Goal: Information Seeking & Learning: Learn about a topic

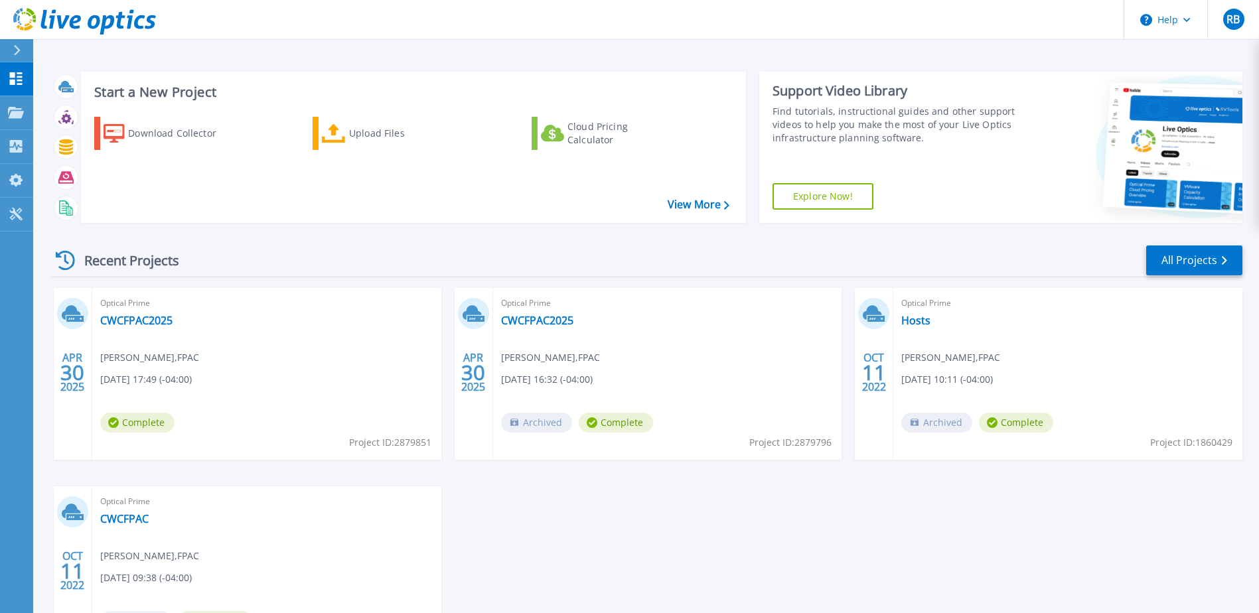
drag, startPoint x: 18, startPoint y: 54, endPoint x: 15, endPoint y: 64, distance: 10.9
click at [18, 54] on icon at bounding box center [16, 50] width 7 height 11
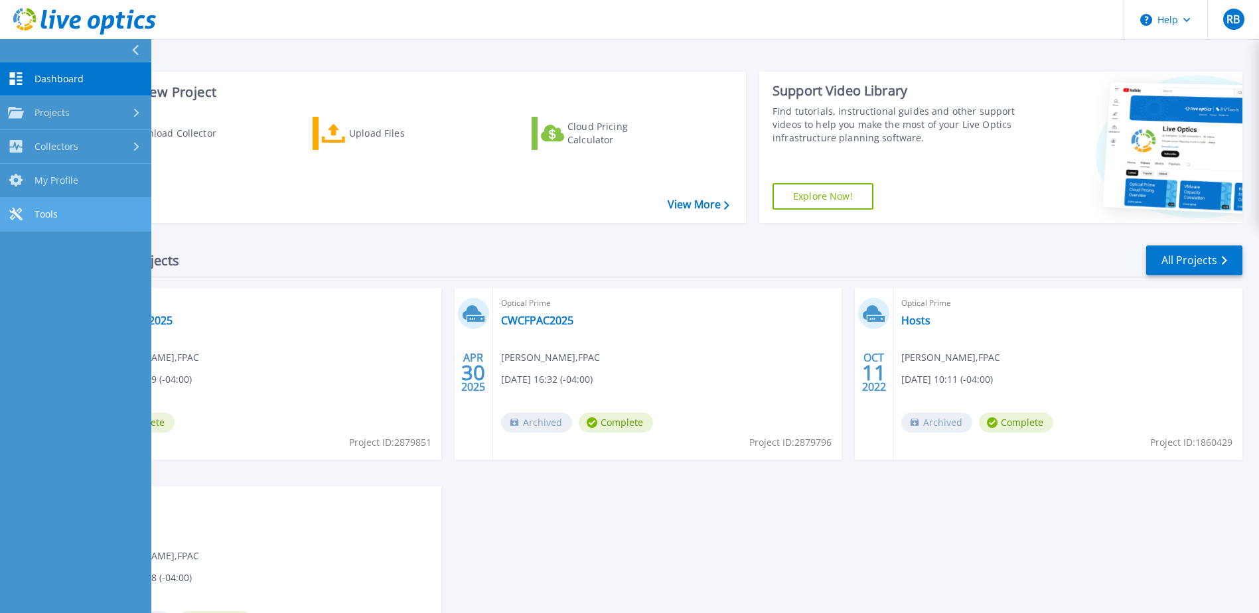
click at [72, 208] on link "Tools Tools" at bounding box center [75, 215] width 151 height 34
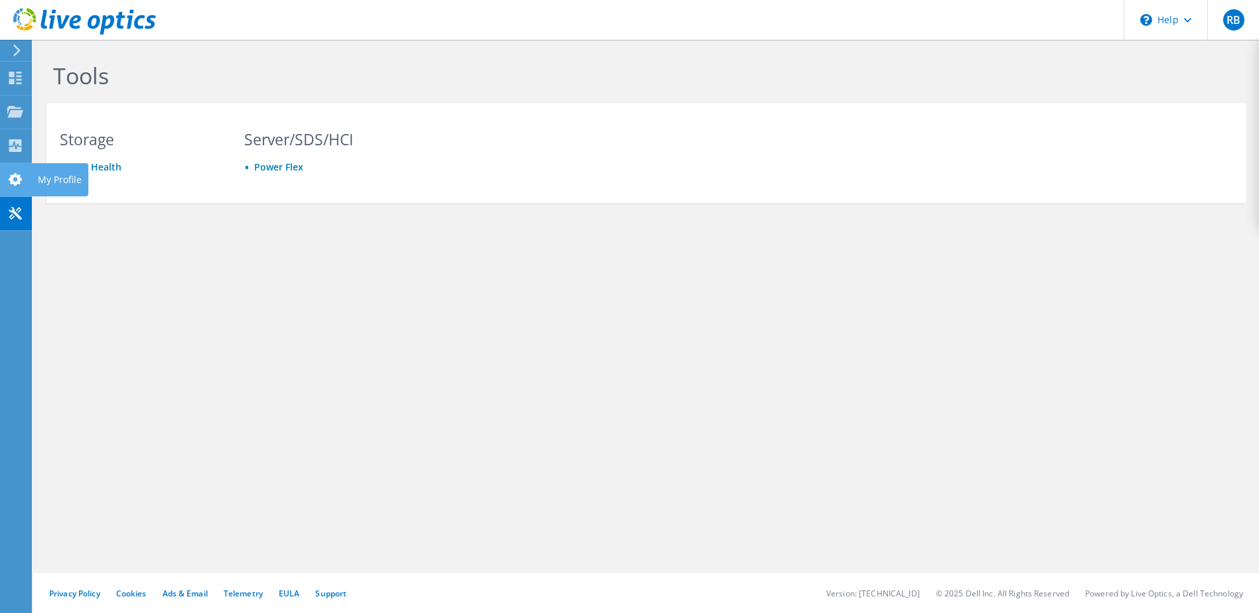
click at [9, 176] on icon at bounding box center [15, 179] width 16 height 13
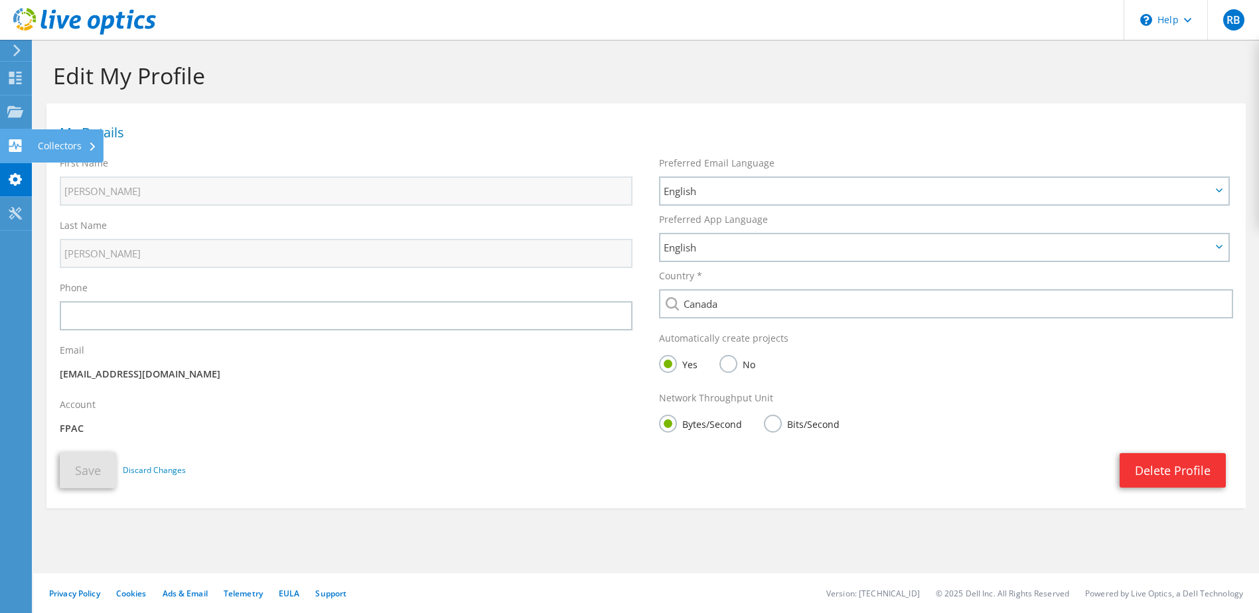
click at [21, 152] on div at bounding box center [15, 147] width 16 height 15
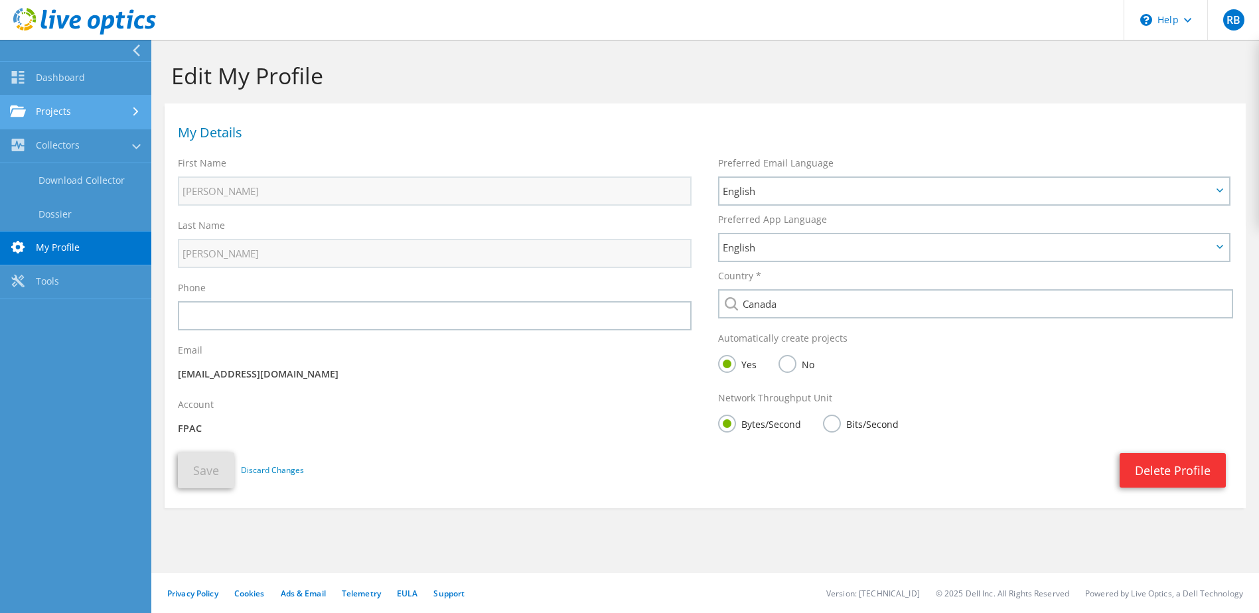
click at [64, 109] on link "Projects" at bounding box center [75, 113] width 151 height 34
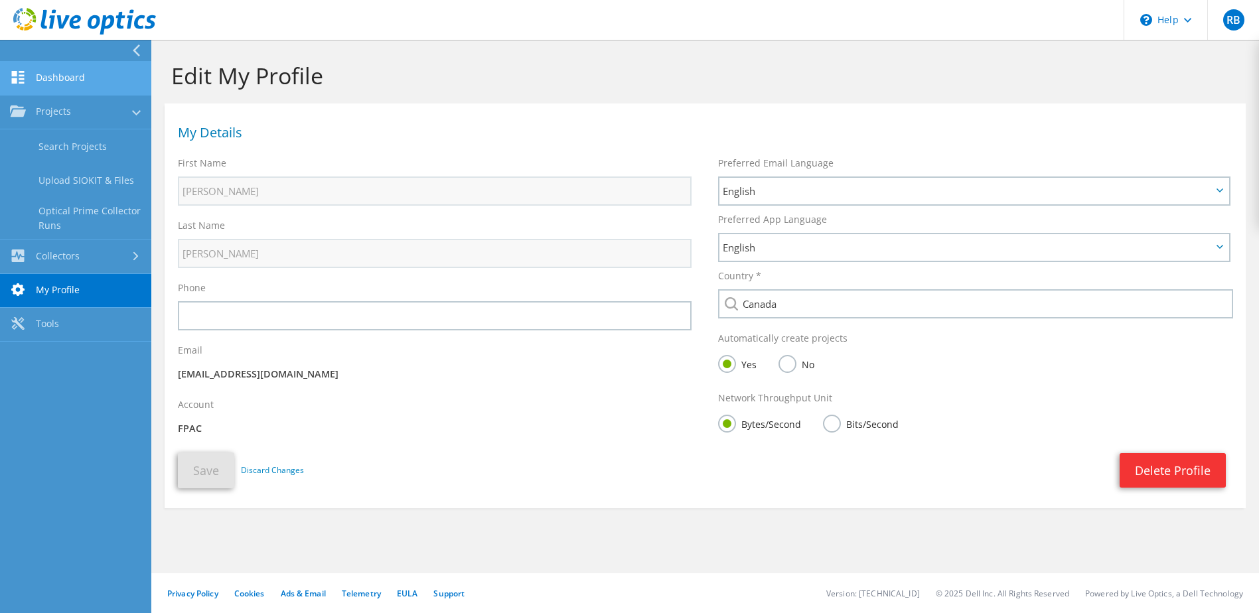
click at [70, 72] on link "Dashboard" at bounding box center [75, 79] width 151 height 34
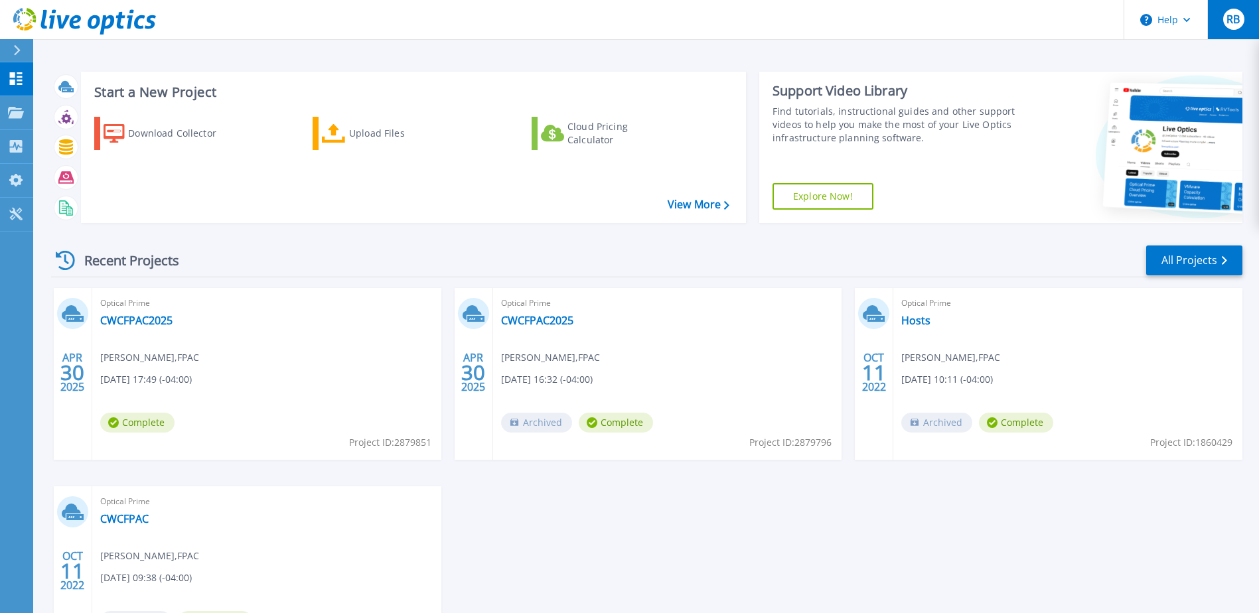
click at [1238, 27] on div "RB" at bounding box center [1233, 19] width 21 height 21
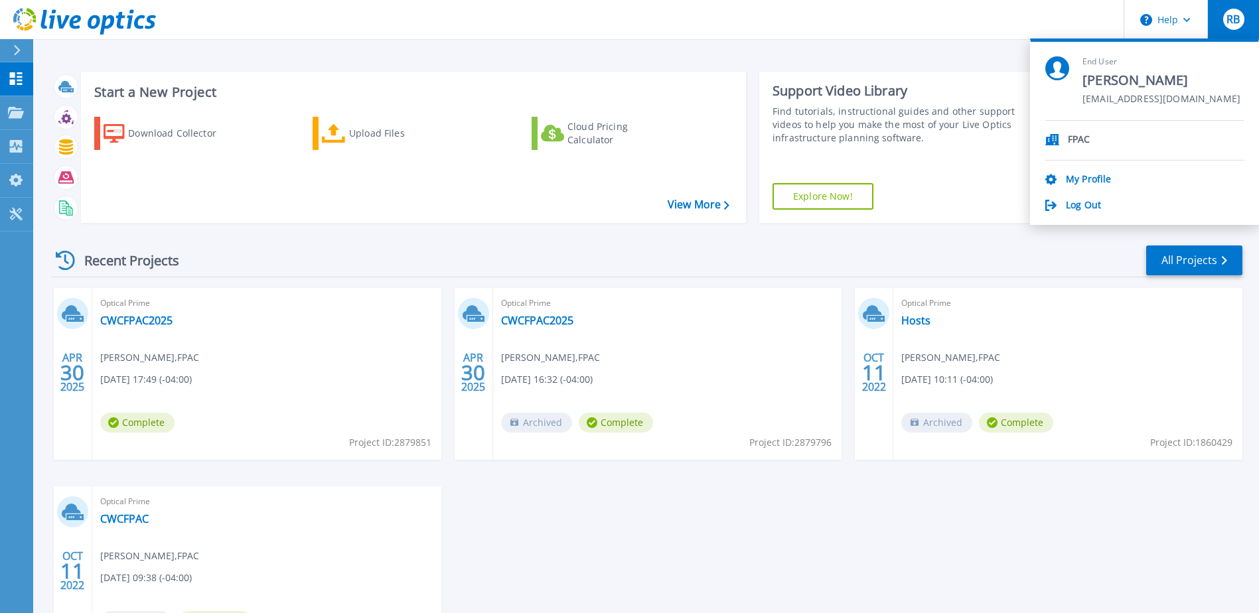
click at [1238, 27] on div "RB" at bounding box center [1233, 19] width 21 height 21
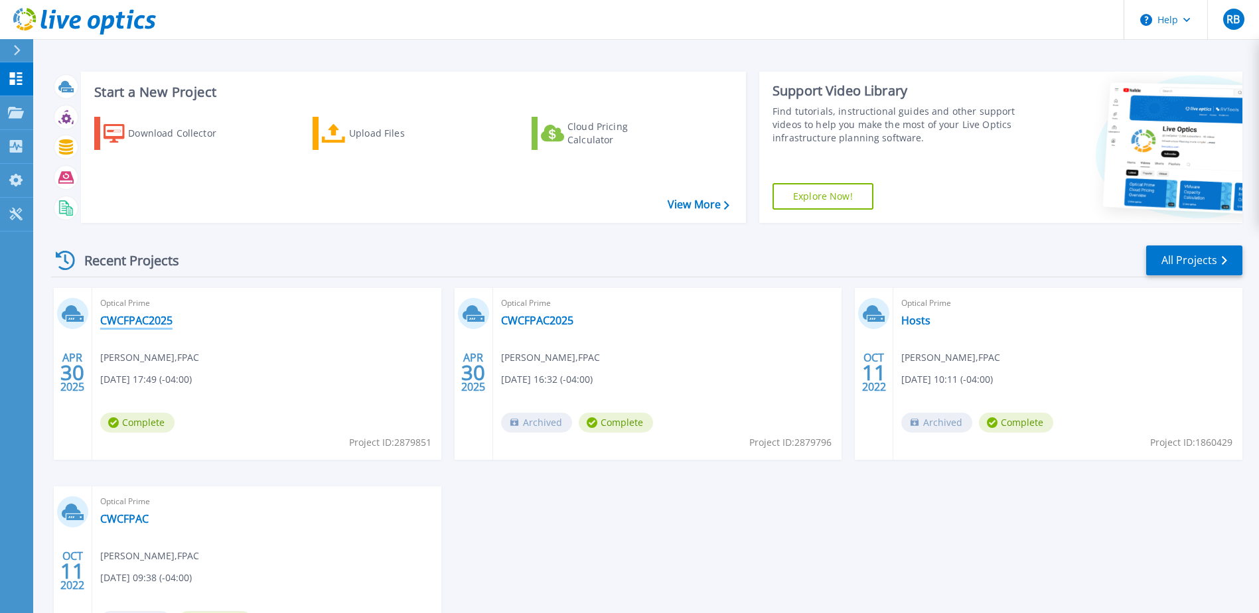
click at [136, 321] on link "CWCFPAC2025" at bounding box center [136, 320] width 72 height 13
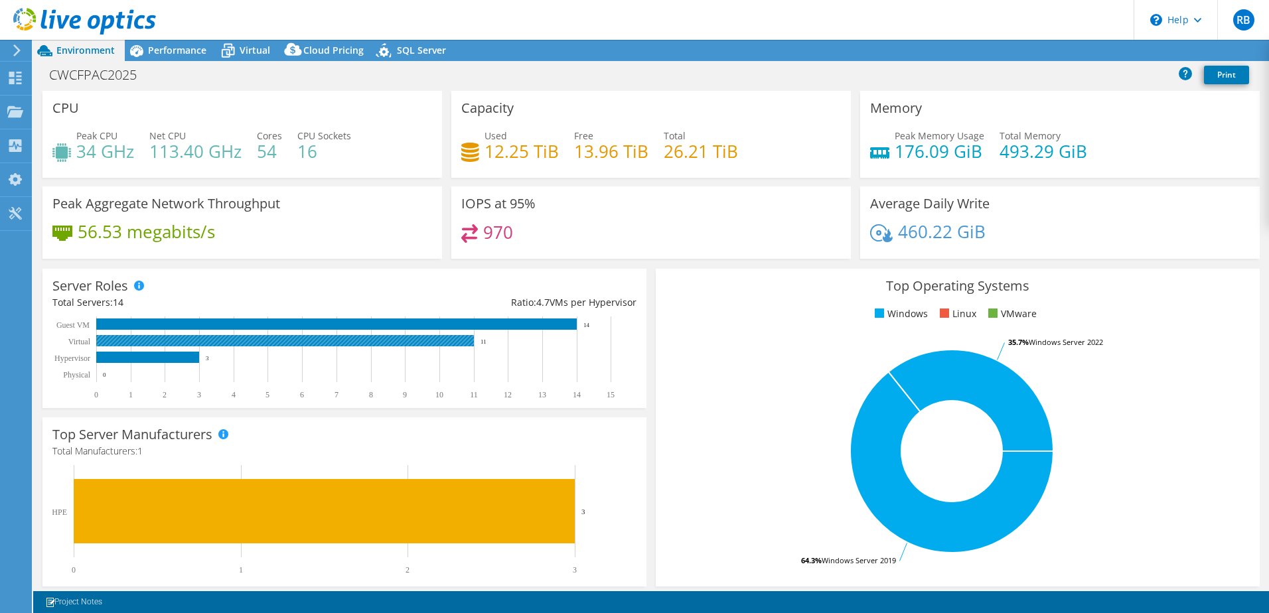
select select "USD"
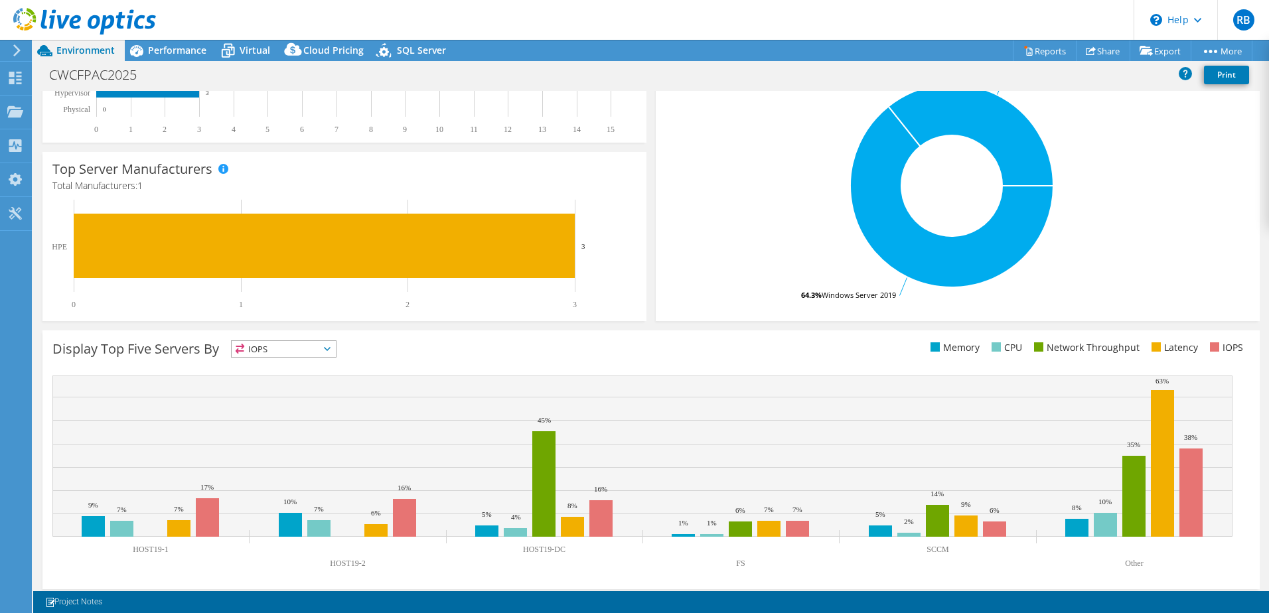
scroll to position [273, 0]
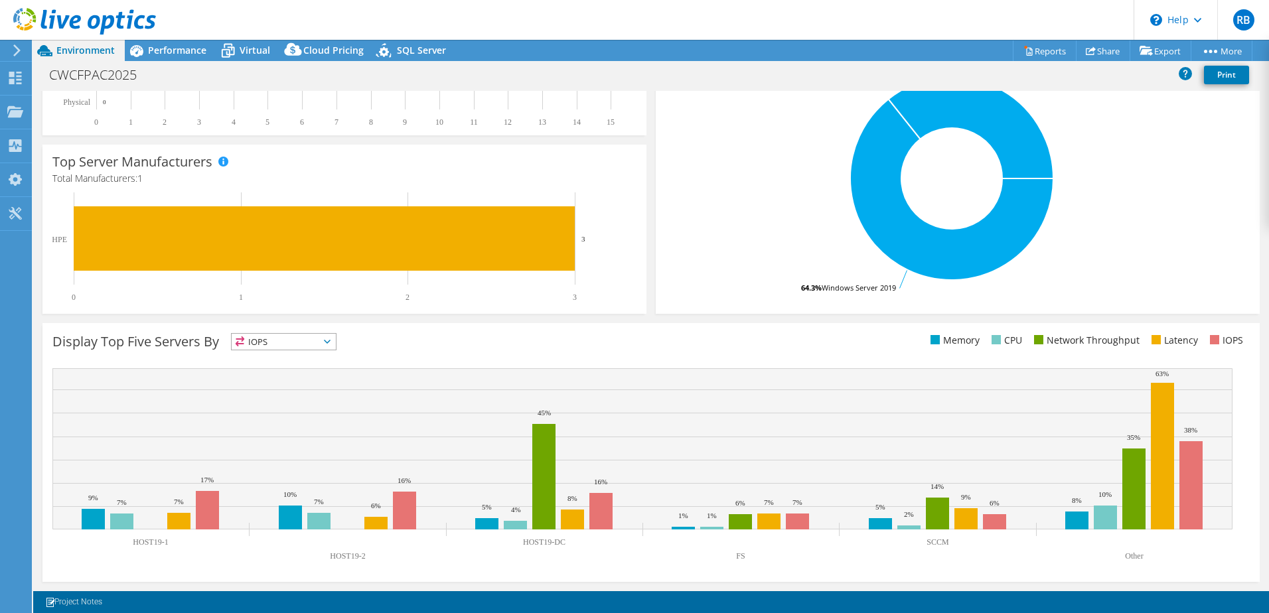
click at [330, 340] on icon at bounding box center [327, 342] width 7 height 4
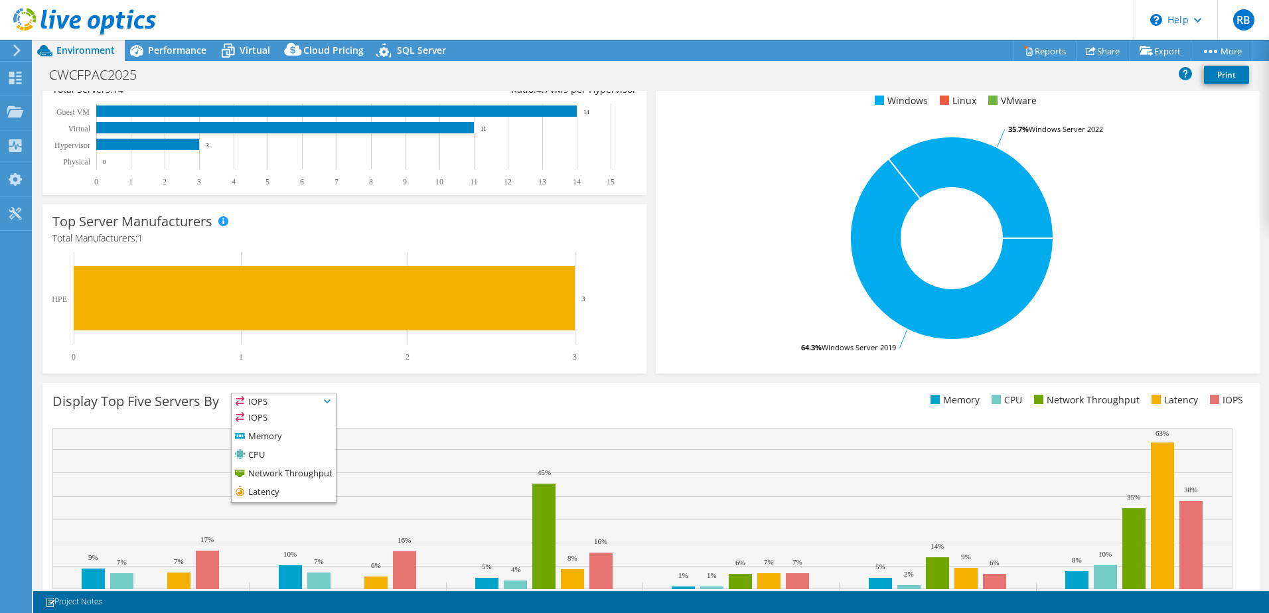
scroll to position [184, 0]
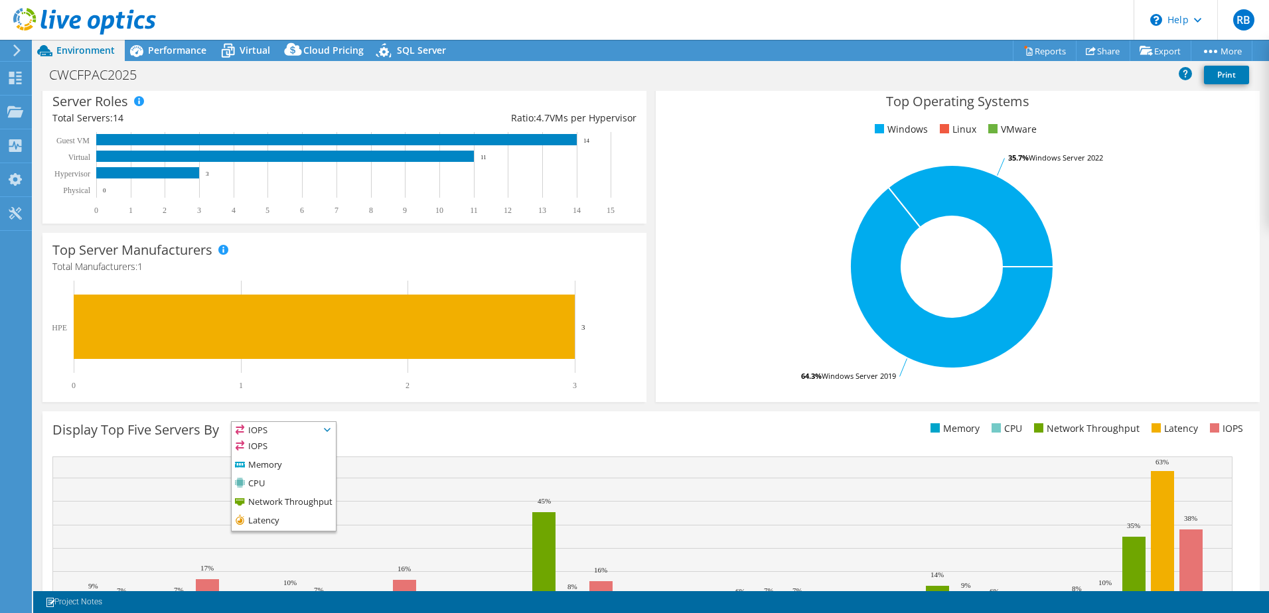
click at [370, 428] on div "Display Top Five Servers By IOPS IOPS" at bounding box center [351, 432] width 598 height 22
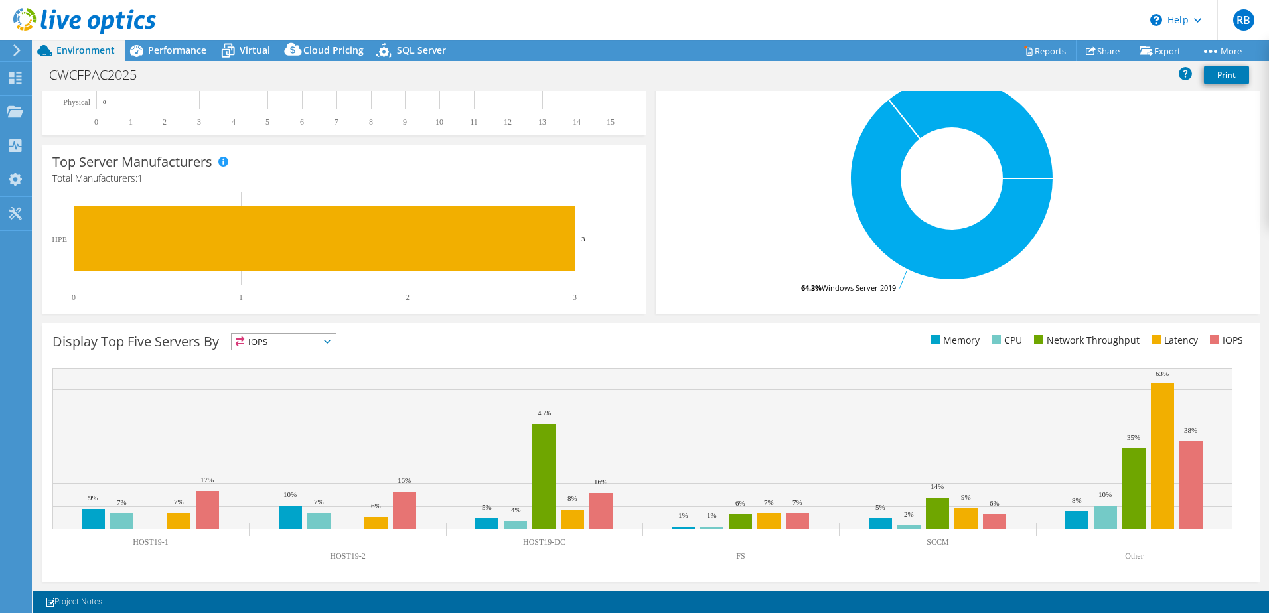
scroll to position [0, 0]
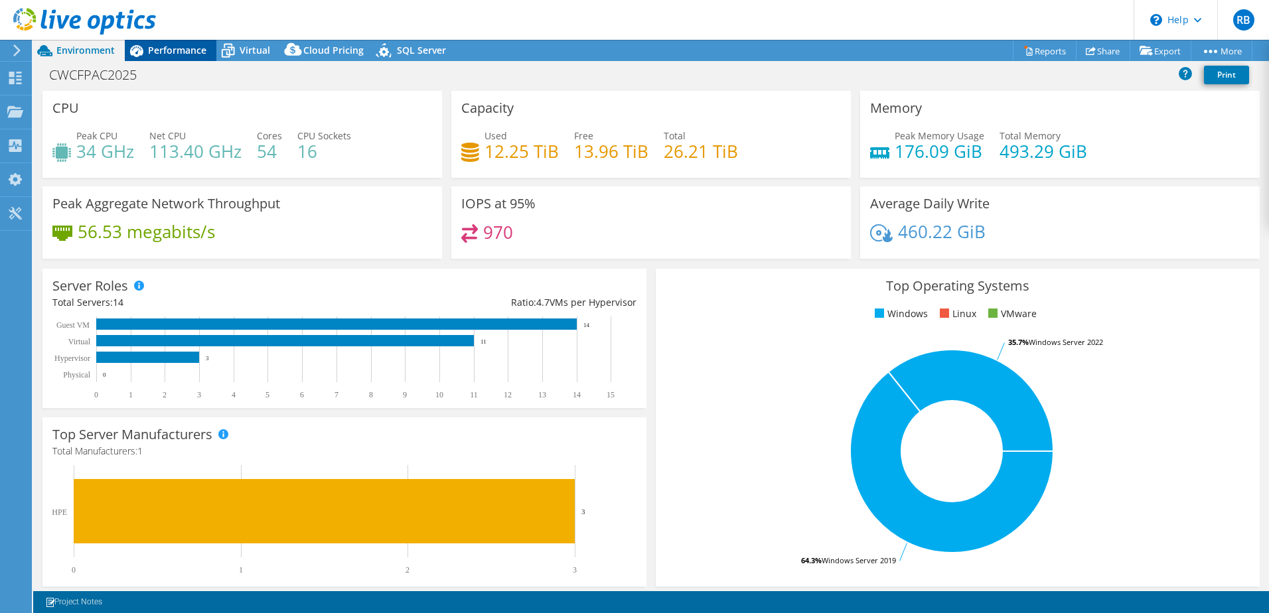
click at [162, 50] on span "Performance" at bounding box center [177, 50] width 58 height 13
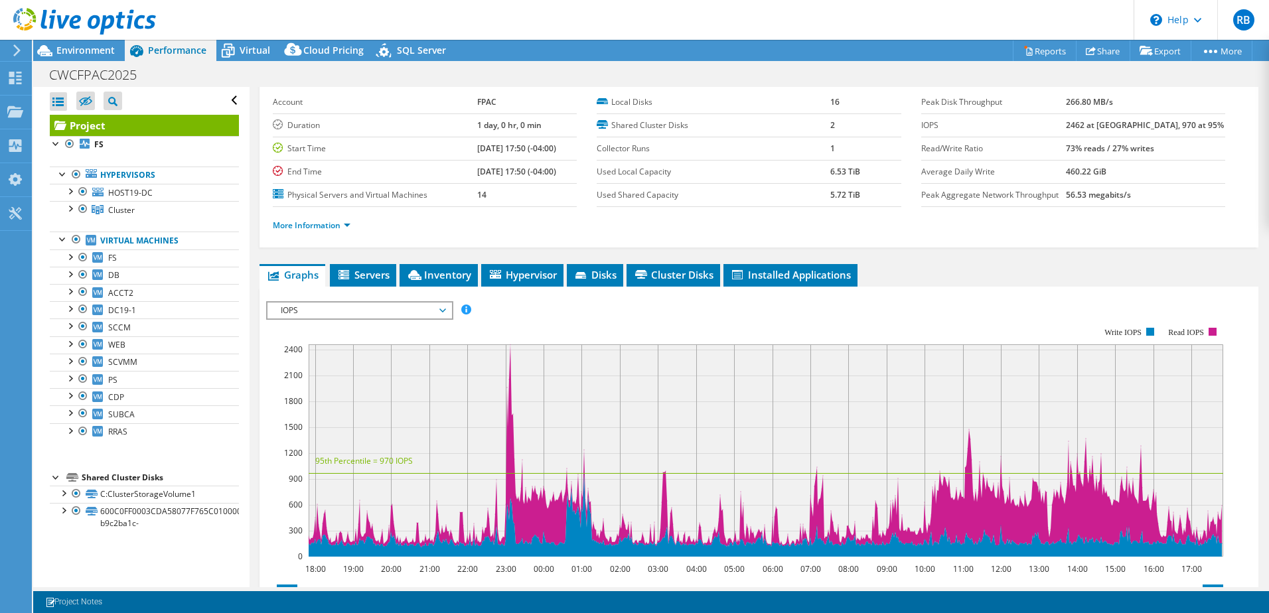
scroll to position [88, 0]
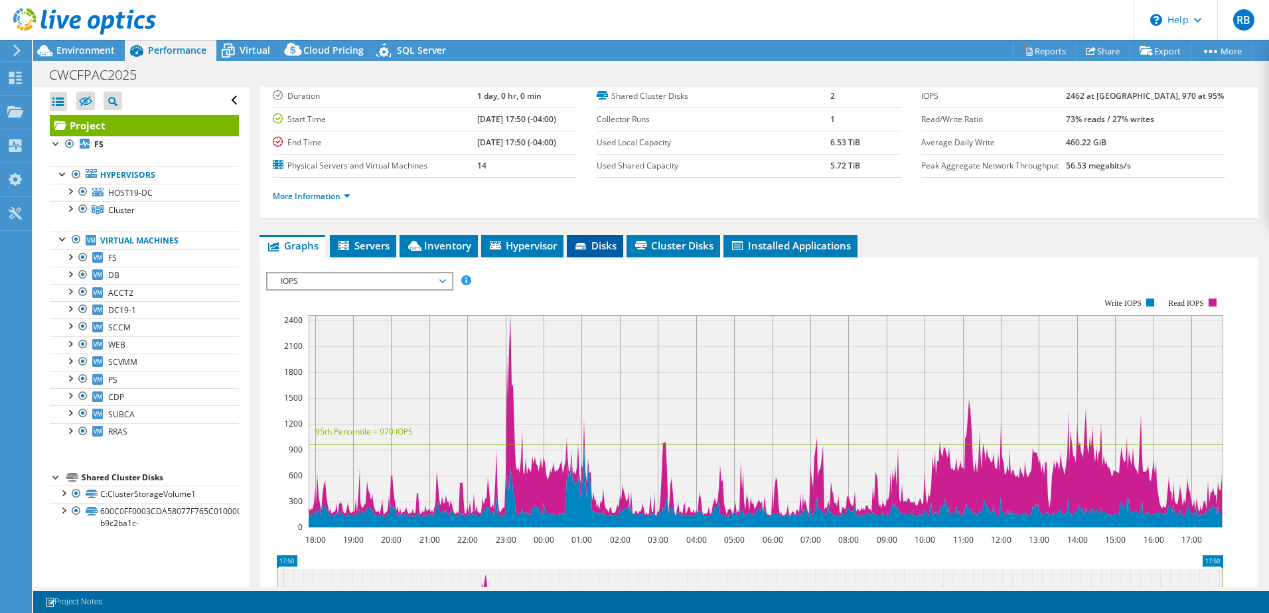
click at [587, 244] on icon at bounding box center [581, 247] width 13 height 9
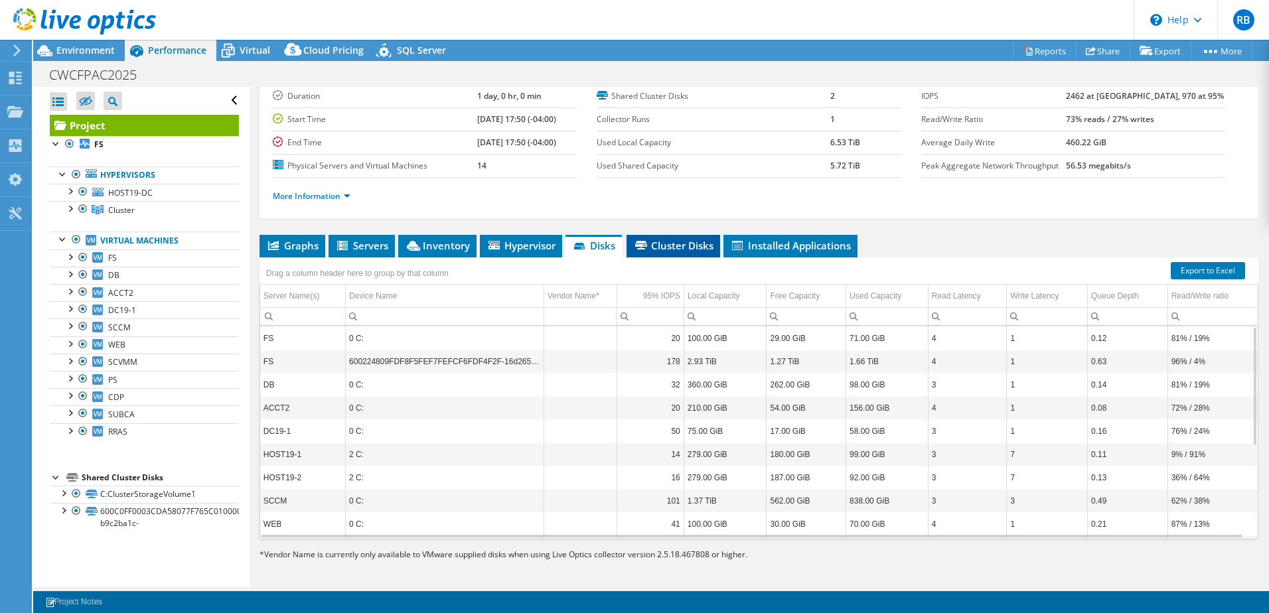
click at [679, 243] on span "Cluster Disks" at bounding box center [673, 245] width 80 height 13
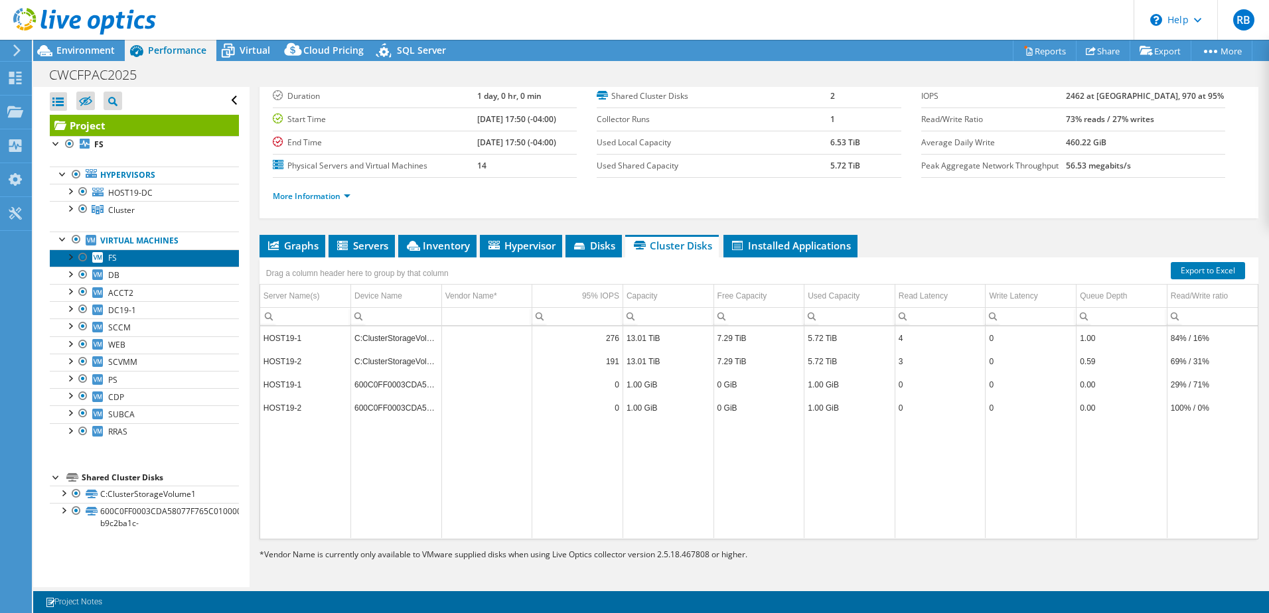
click at [123, 254] on link "FS" at bounding box center [144, 257] width 189 height 17
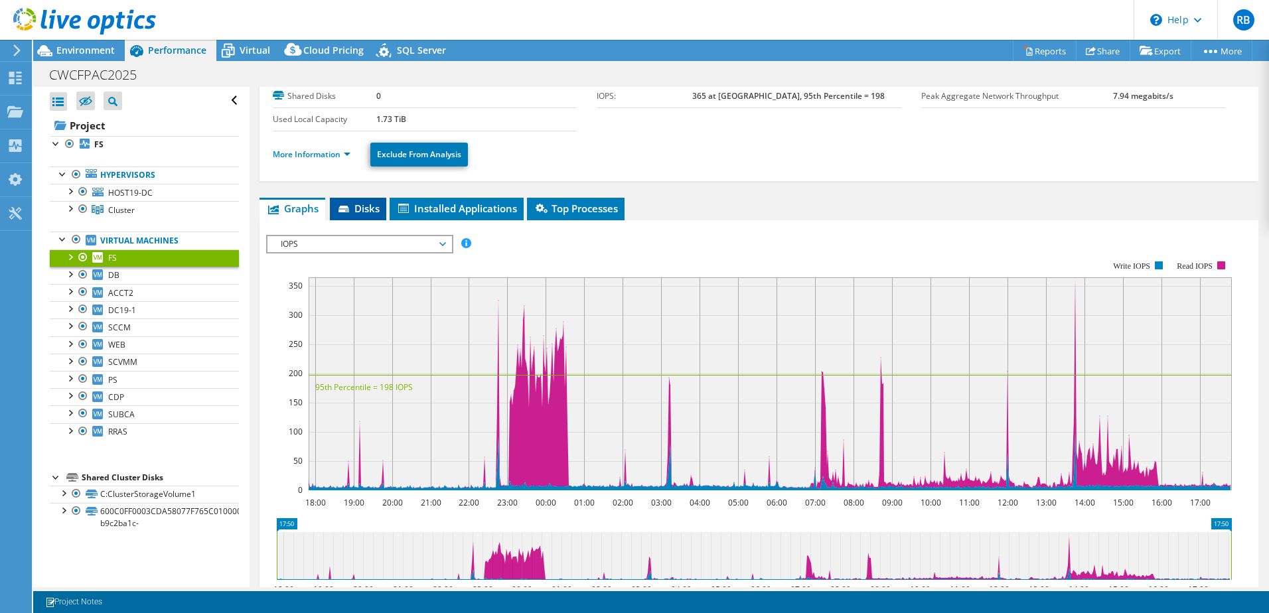
click at [364, 208] on span "Disks" at bounding box center [357, 208] width 43 height 13
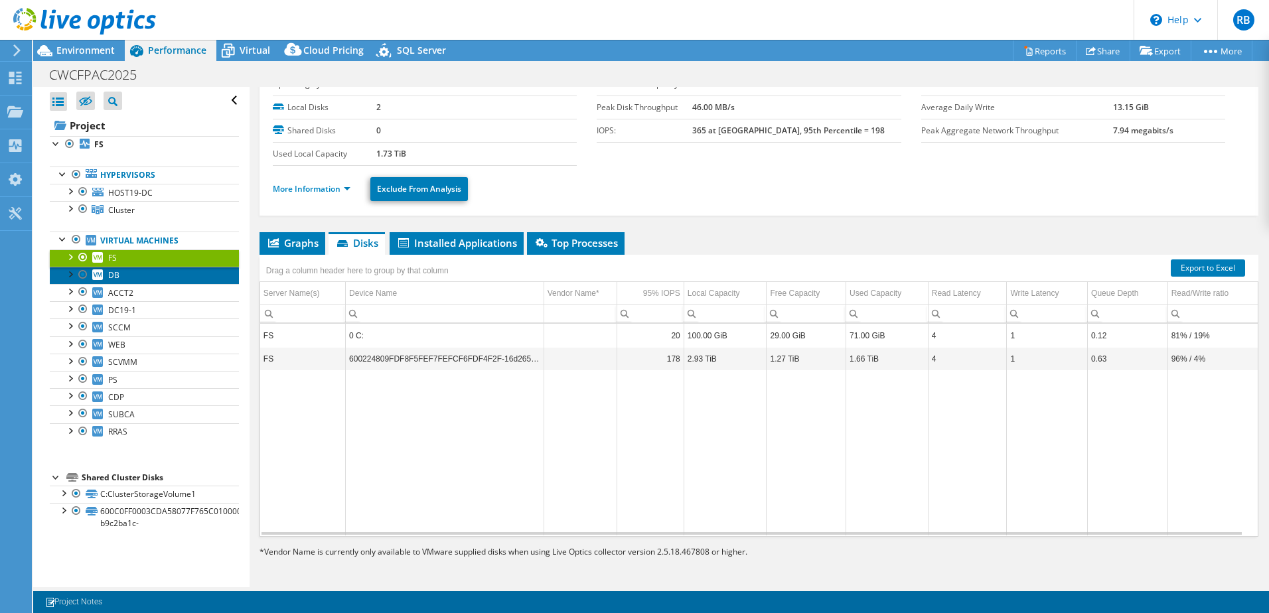
click at [120, 279] on link "DB" at bounding box center [144, 275] width 189 height 17
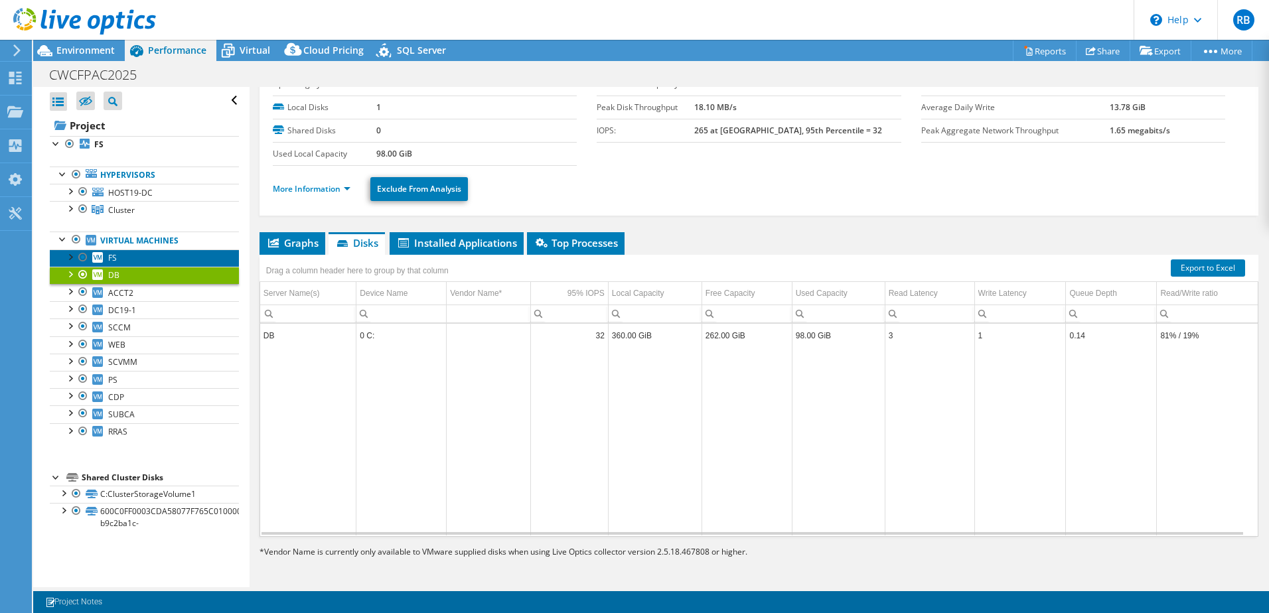
click at [124, 260] on link "FS" at bounding box center [144, 257] width 189 height 17
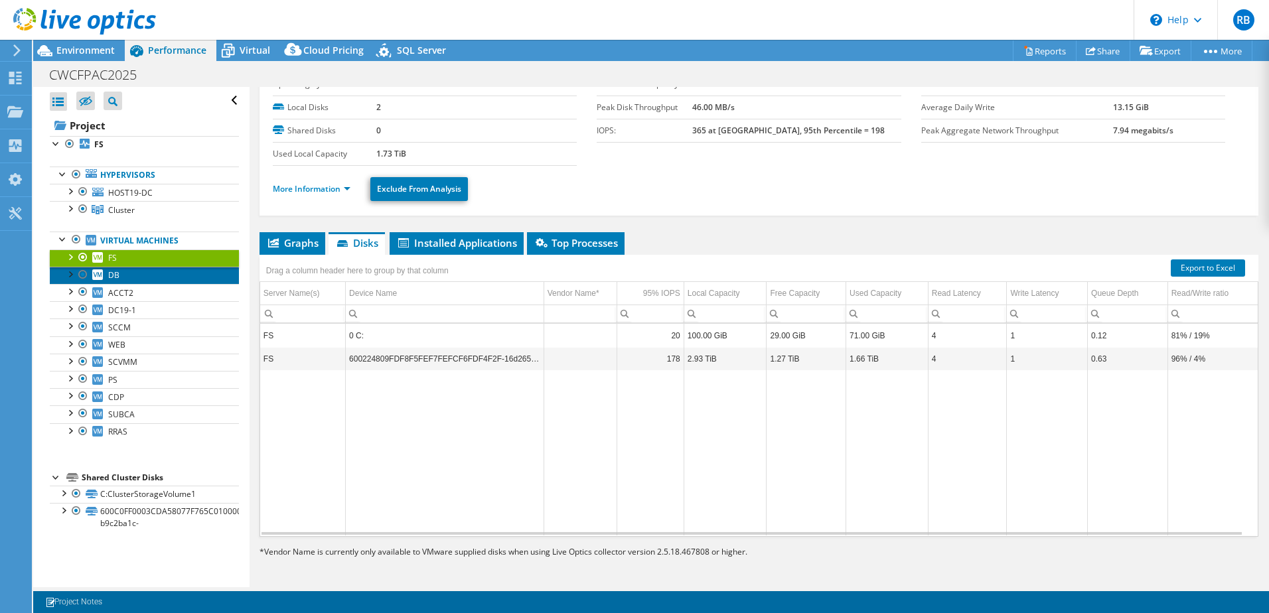
click at [120, 277] on link "DB" at bounding box center [144, 275] width 189 height 17
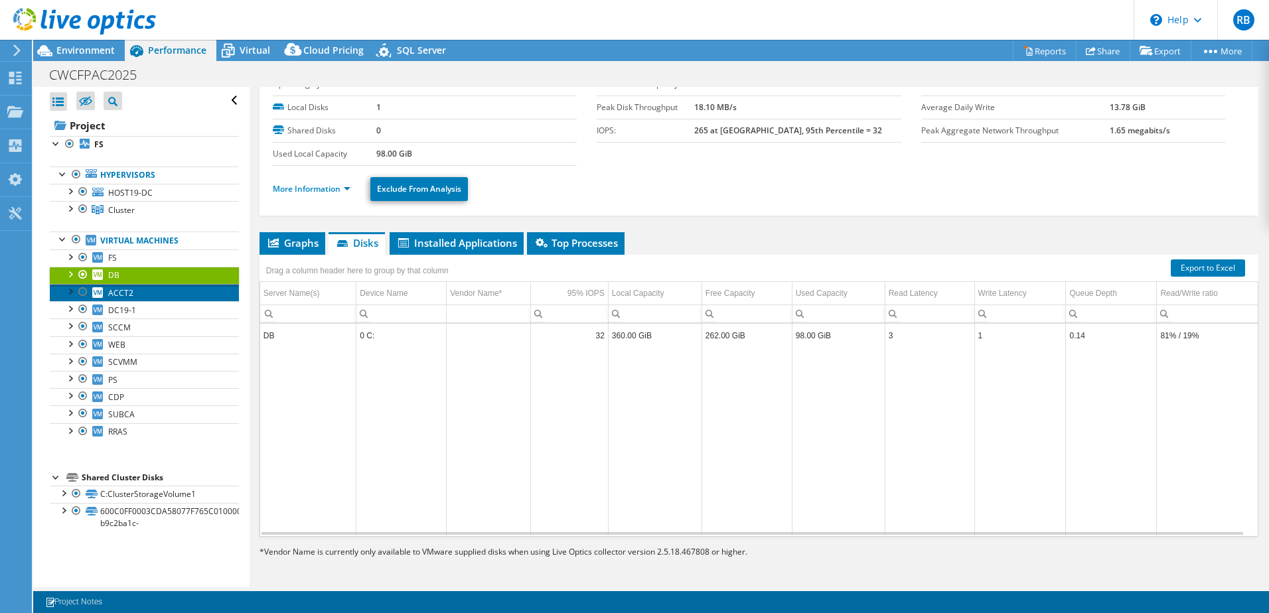
click at [124, 291] on span "ACCT2" at bounding box center [120, 292] width 25 height 11
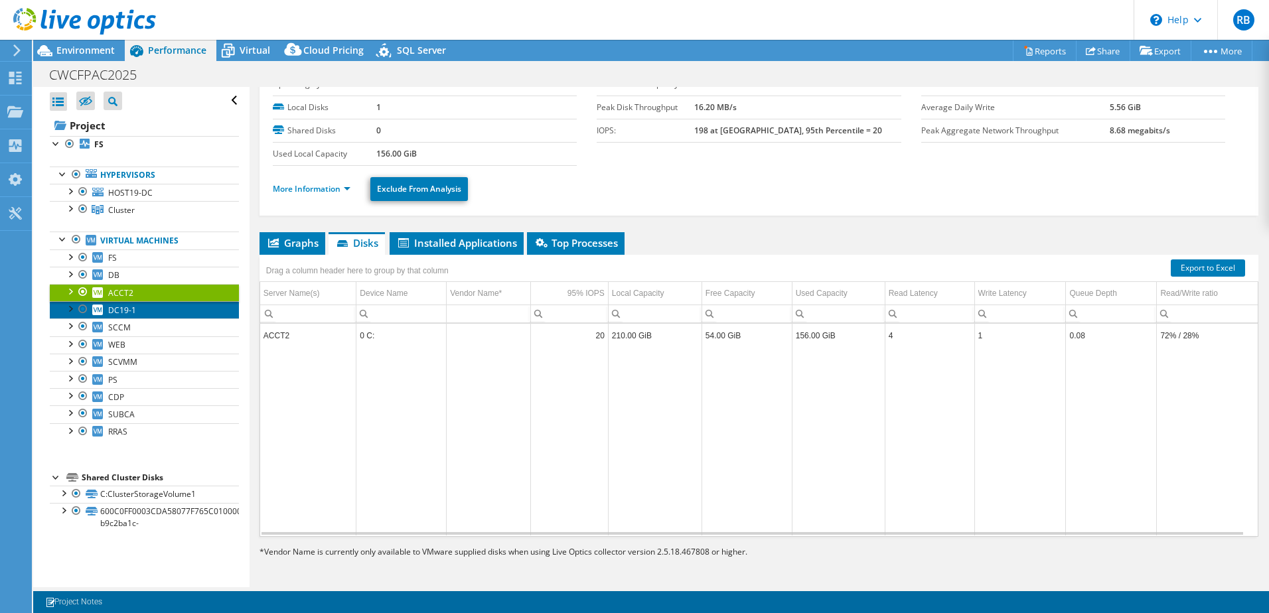
click at [130, 313] on span "DC19-1" at bounding box center [122, 310] width 28 height 11
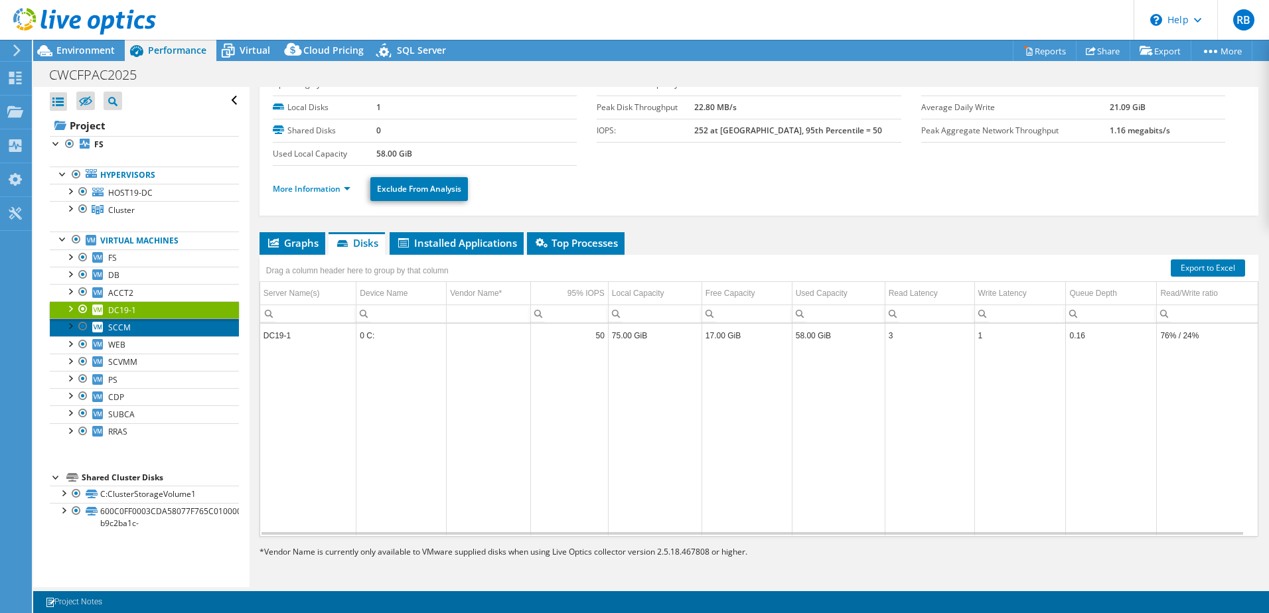
click at [132, 324] on link "SCCM" at bounding box center [144, 326] width 189 height 17
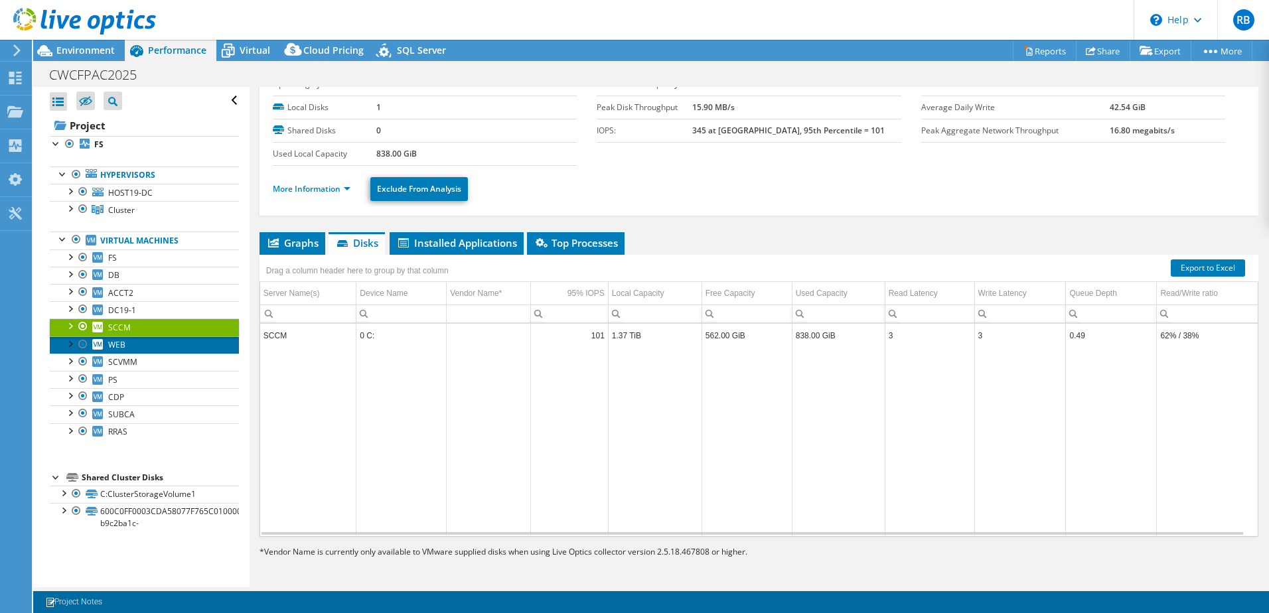
click at [132, 345] on link "WEB" at bounding box center [144, 344] width 189 height 17
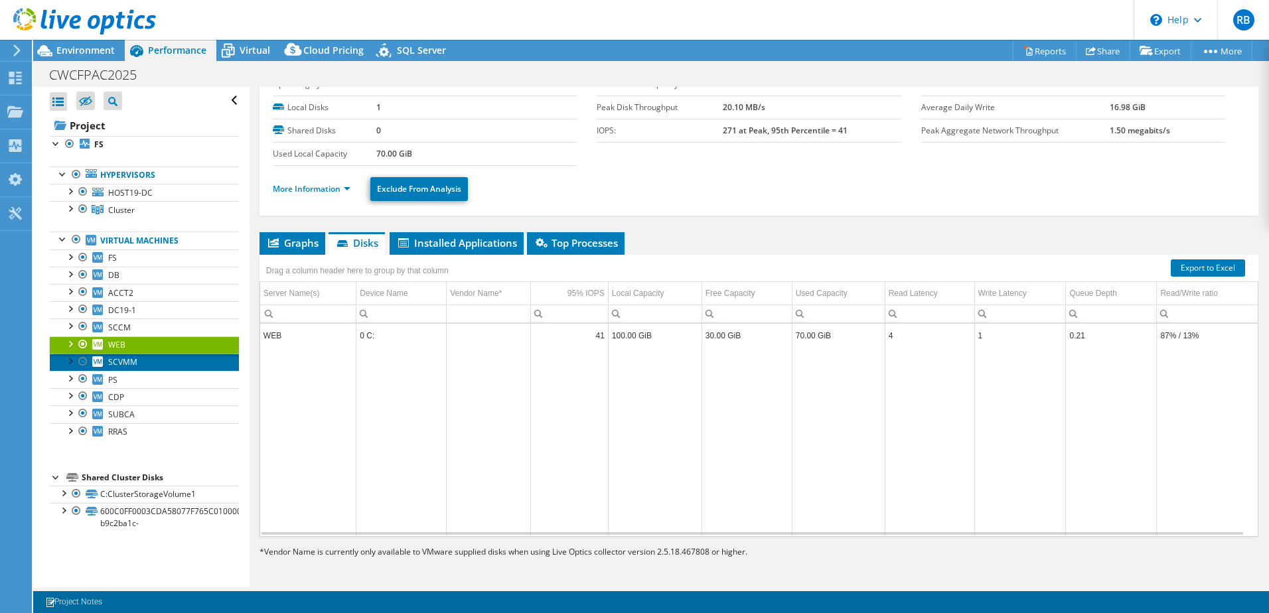
click at [137, 362] on link "SCVMM" at bounding box center [144, 362] width 189 height 17
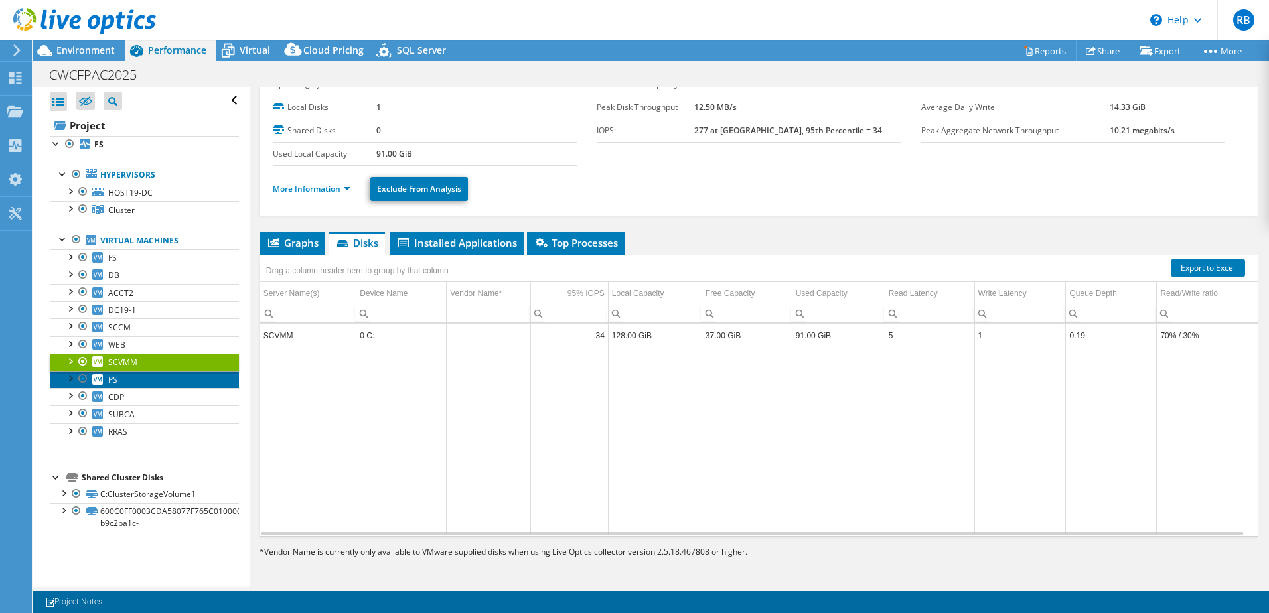
click at [131, 376] on link "PS" at bounding box center [144, 379] width 189 height 17
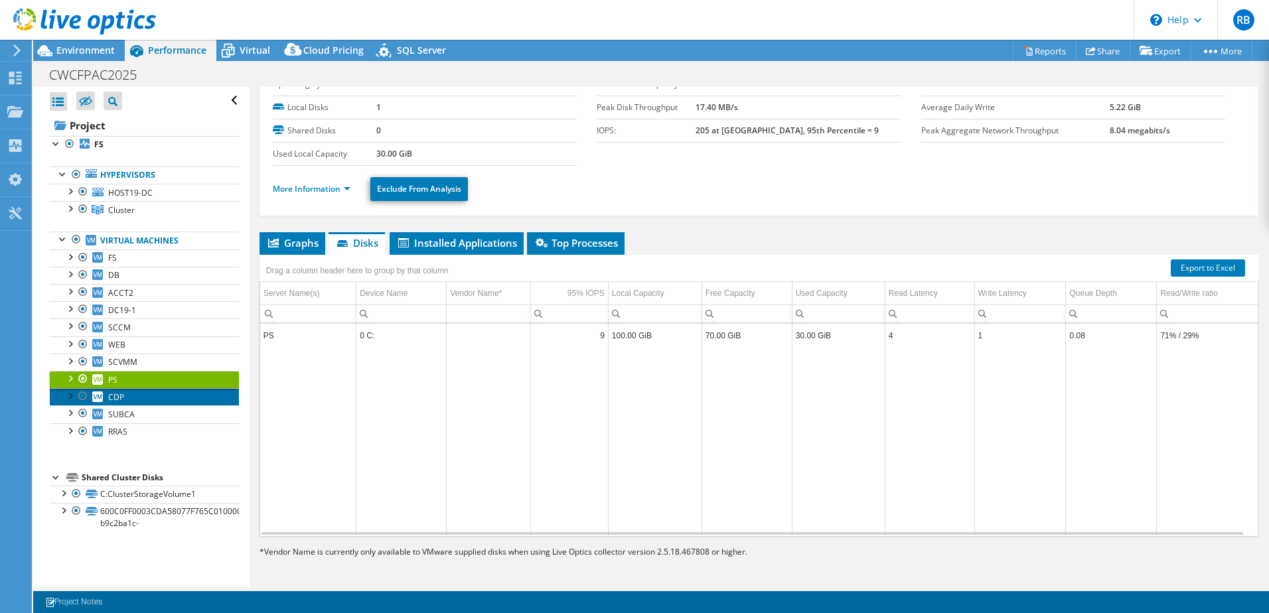
click at [143, 393] on link "CDP" at bounding box center [144, 396] width 189 height 17
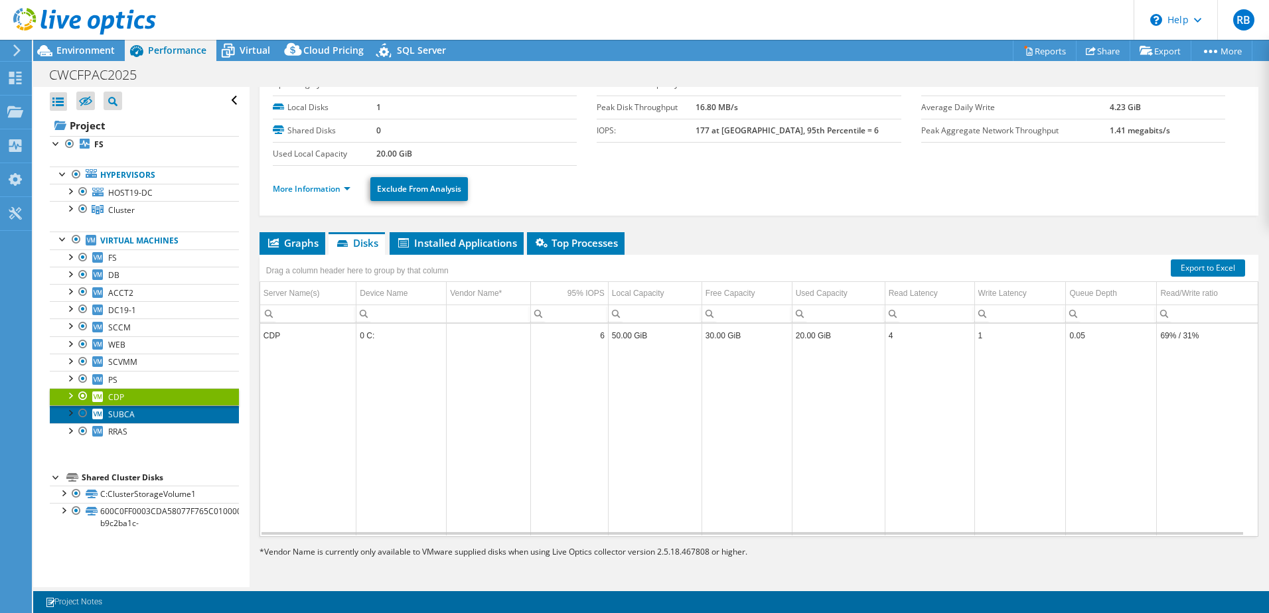
click at [135, 411] on link "SUBCA" at bounding box center [144, 413] width 189 height 17
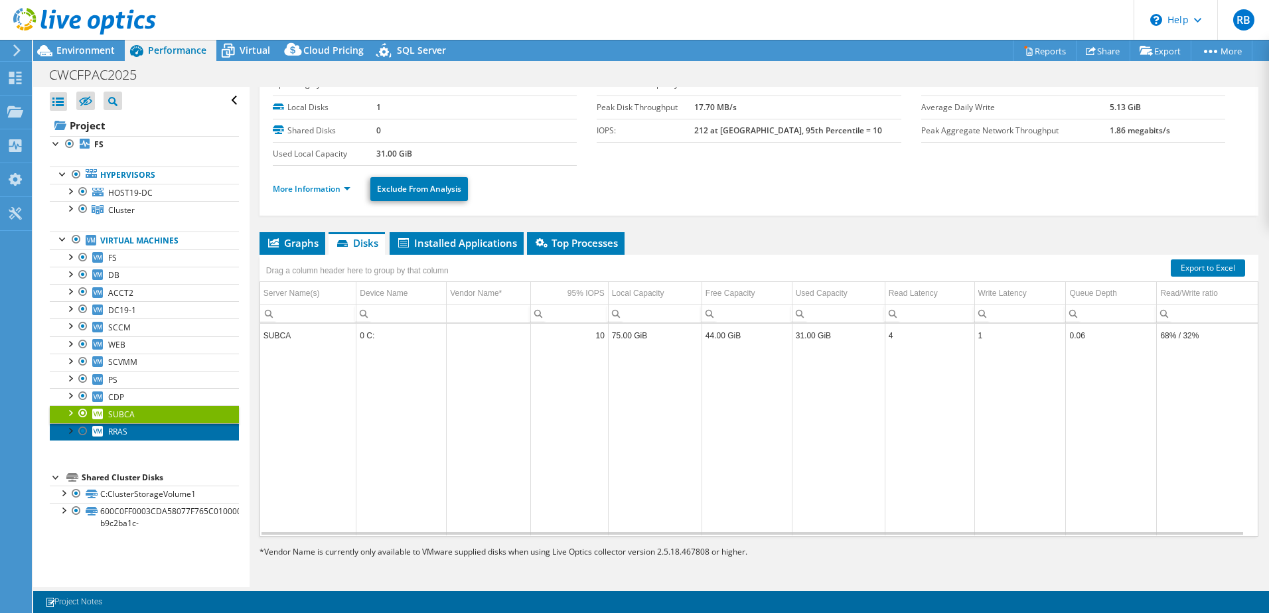
click at [129, 432] on link "RRAS" at bounding box center [144, 431] width 189 height 17
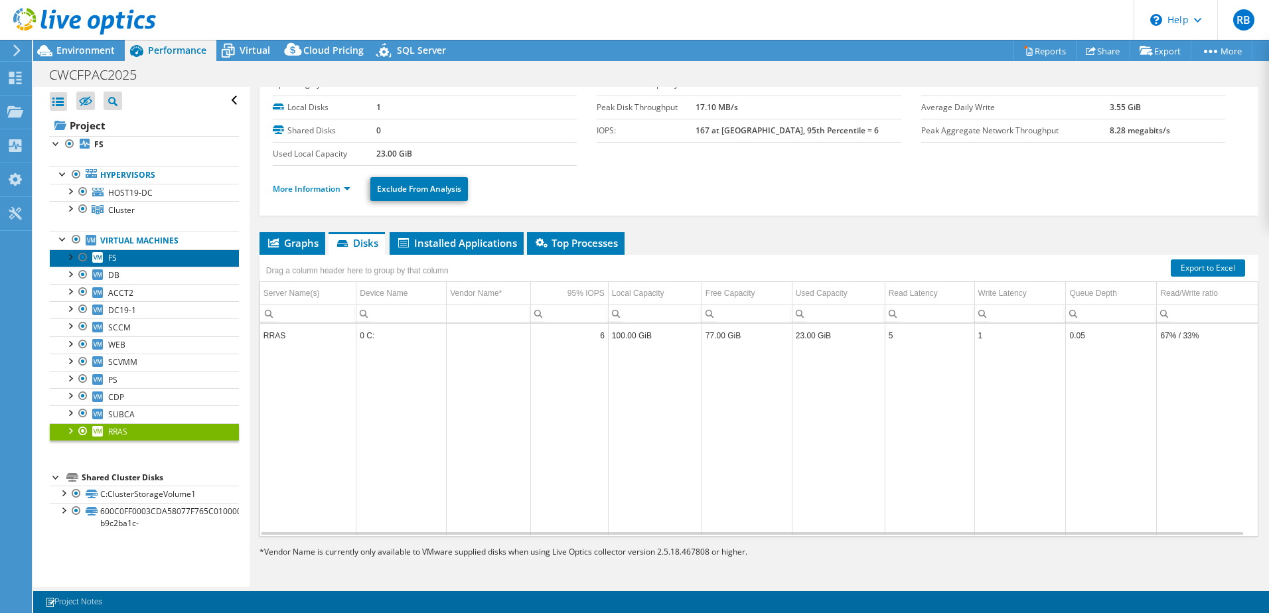
click at [163, 256] on link "FS" at bounding box center [144, 257] width 189 height 17
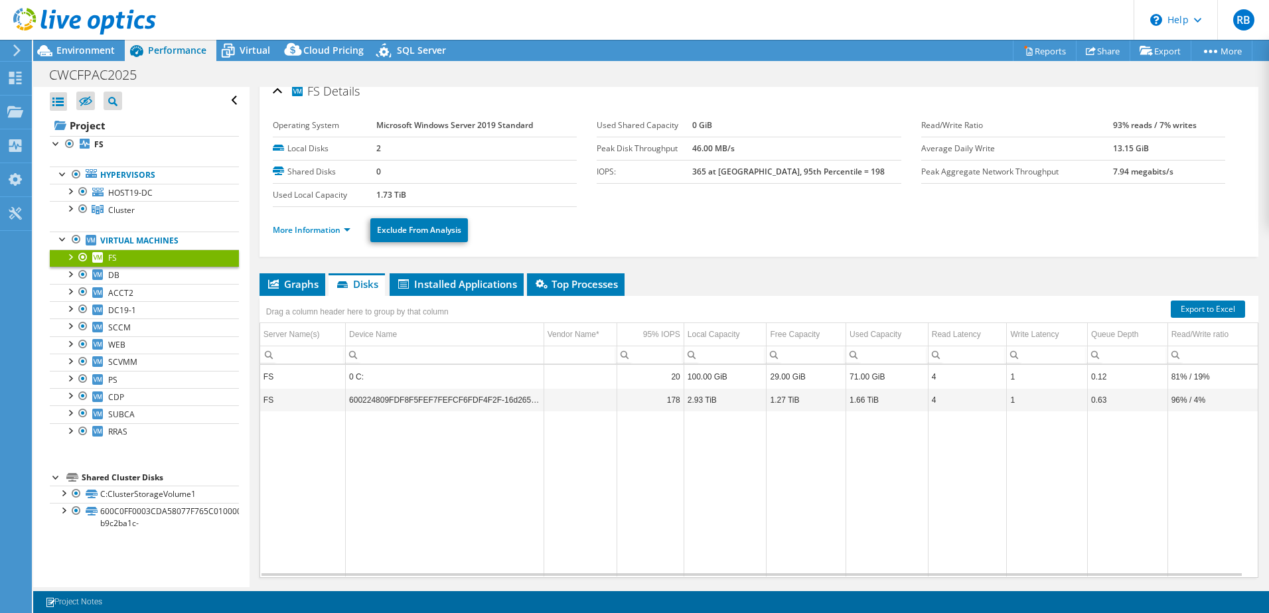
scroll to position [0, 0]
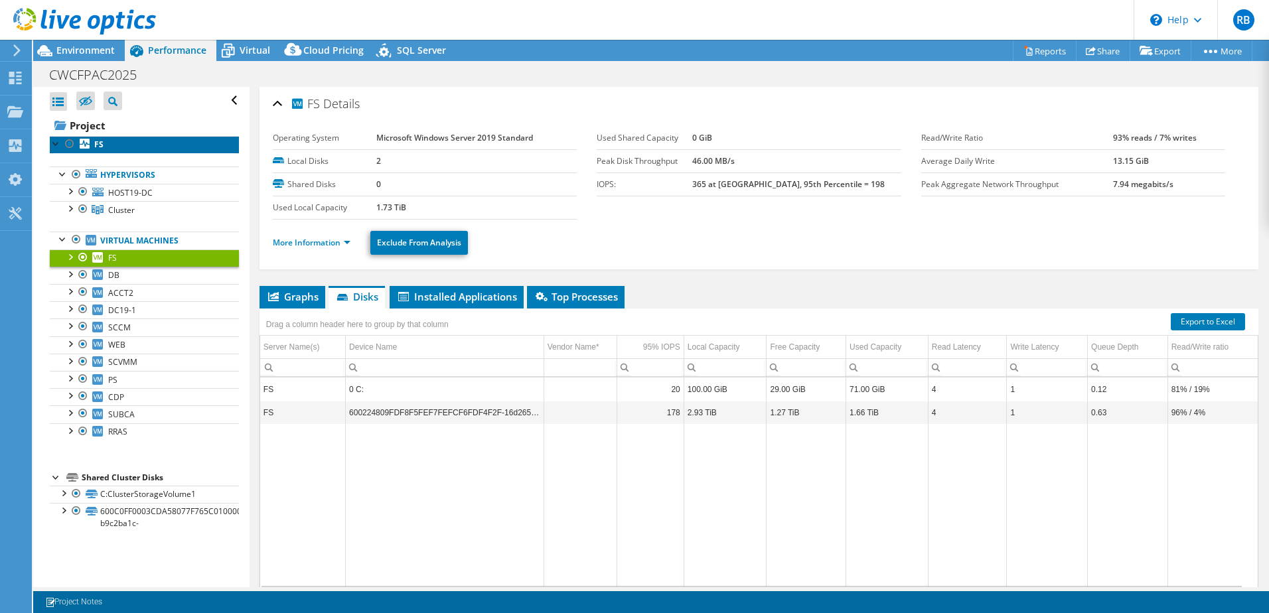
click at [113, 143] on link "FS" at bounding box center [144, 144] width 189 height 17
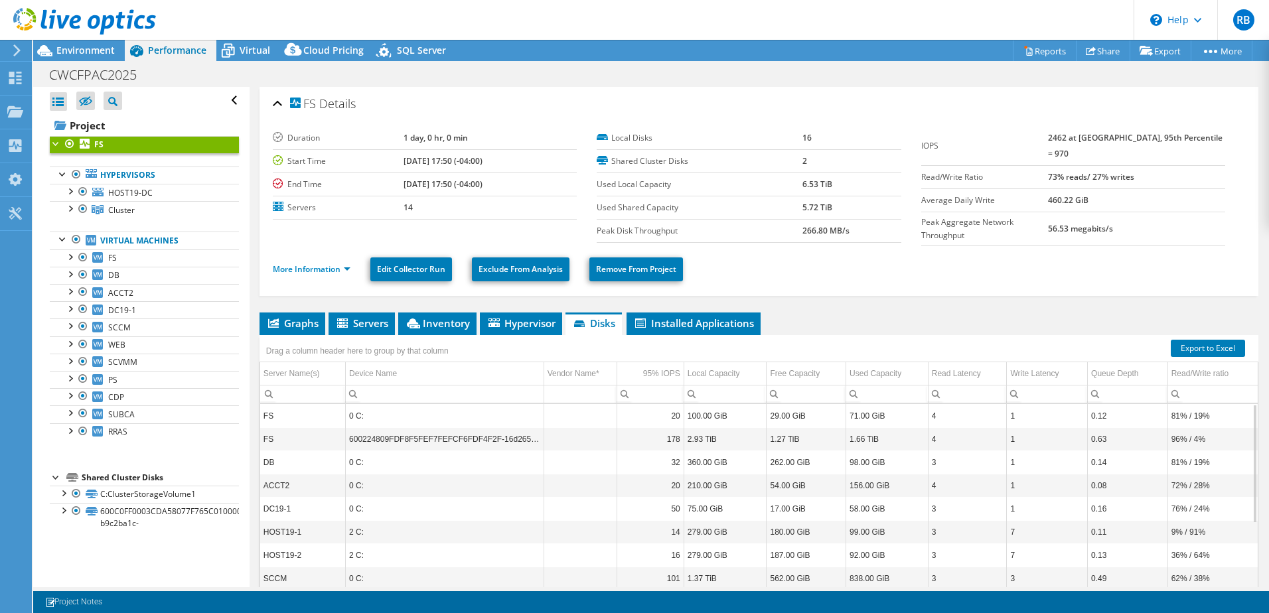
click at [53, 144] on div at bounding box center [56, 142] width 13 height 13
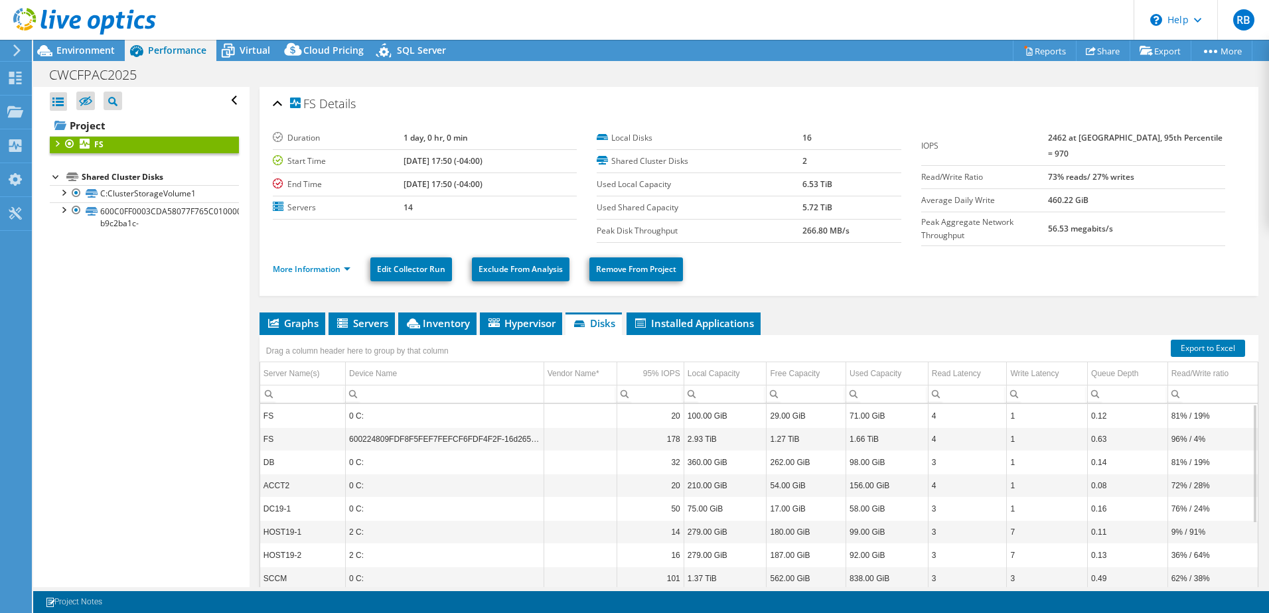
click at [105, 145] on link "FS" at bounding box center [144, 144] width 189 height 17
click at [543, 327] on li "Hypervisor" at bounding box center [521, 324] width 82 height 23
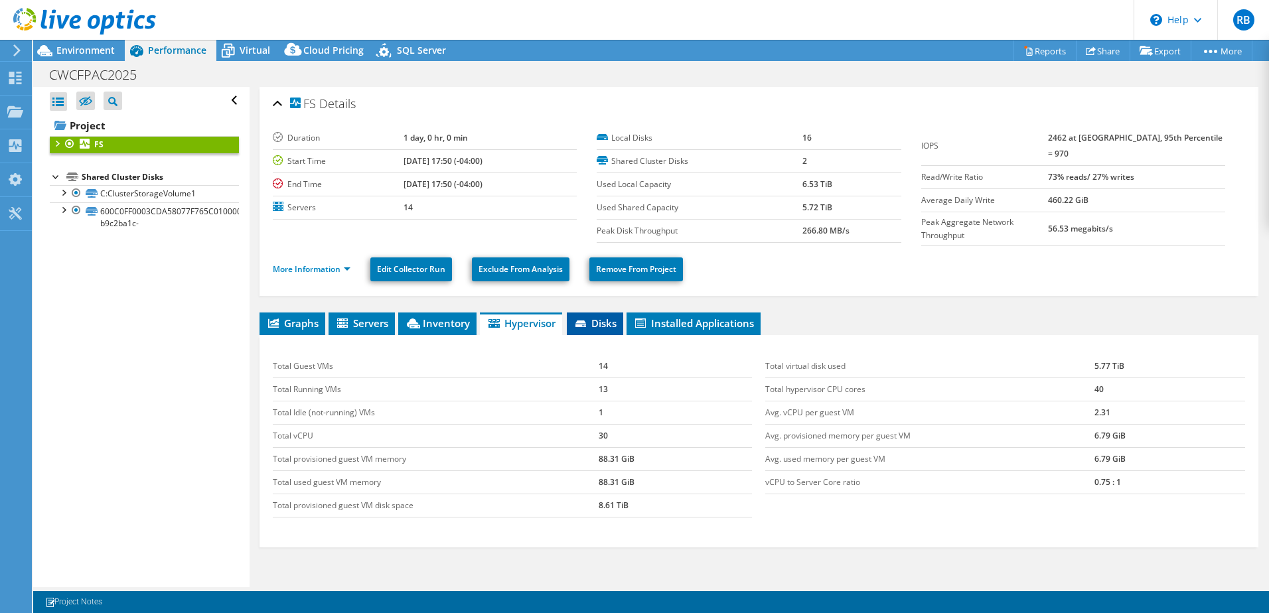
click at [583, 323] on icon at bounding box center [580, 323] width 11 height 7
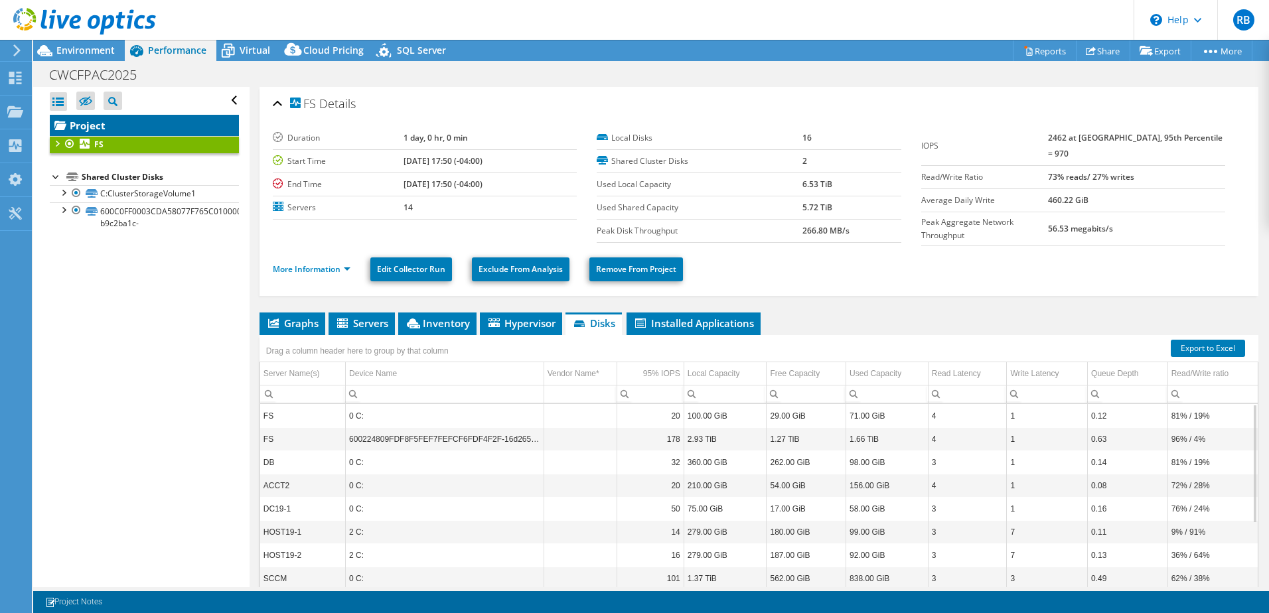
click at [88, 127] on link "Project" at bounding box center [144, 125] width 189 height 21
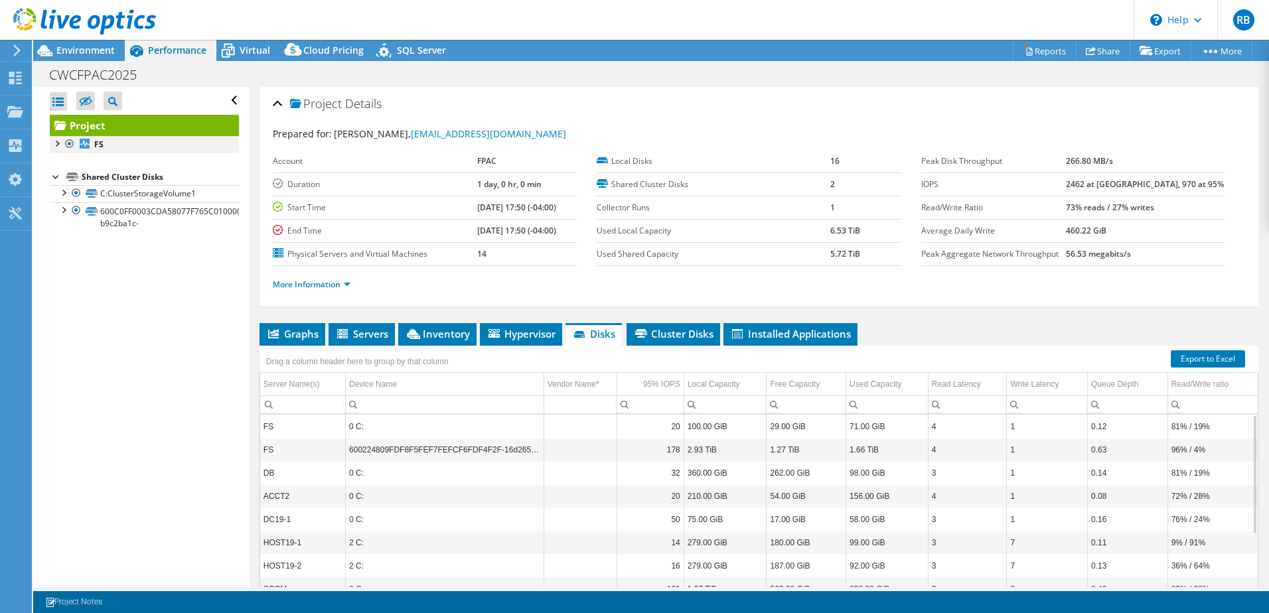
click at [57, 143] on div at bounding box center [56, 142] width 13 height 13
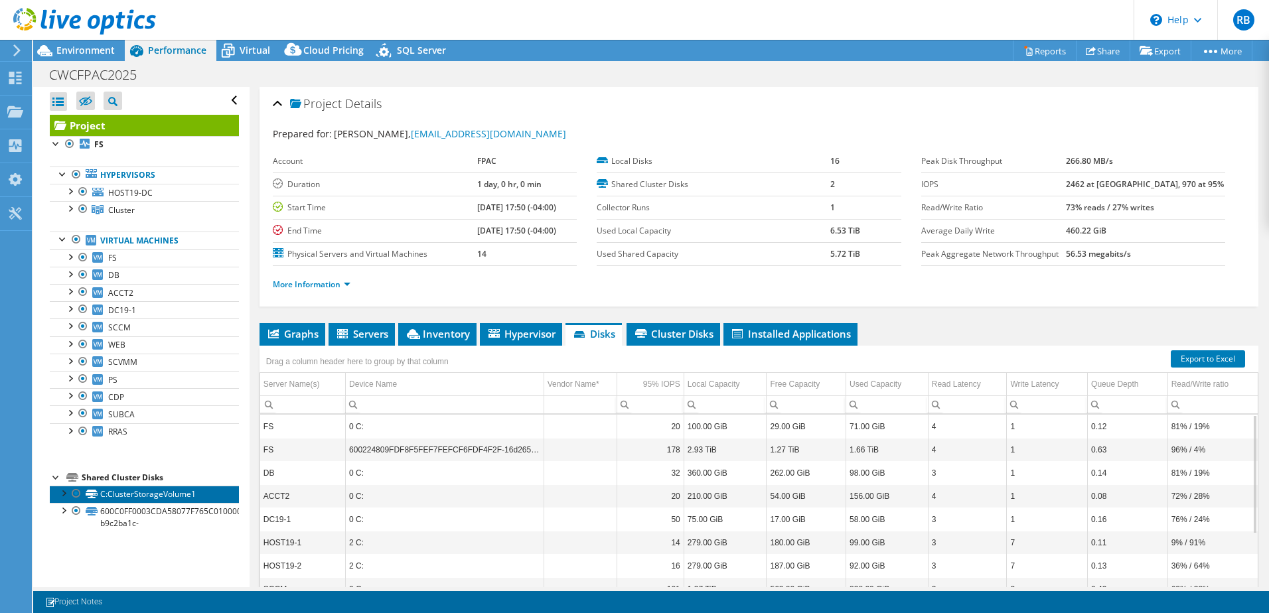
click at [141, 495] on link "C:ClusterStorageVolume1" at bounding box center [144, 494] width 189 height 17
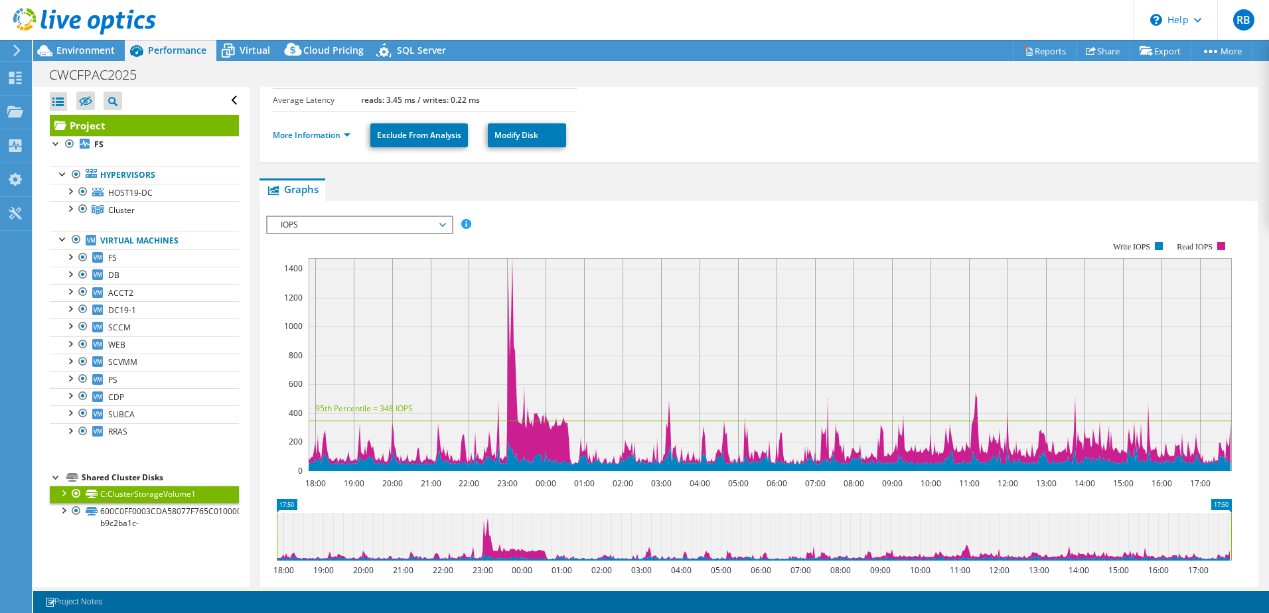
scroll to position [350, 0]
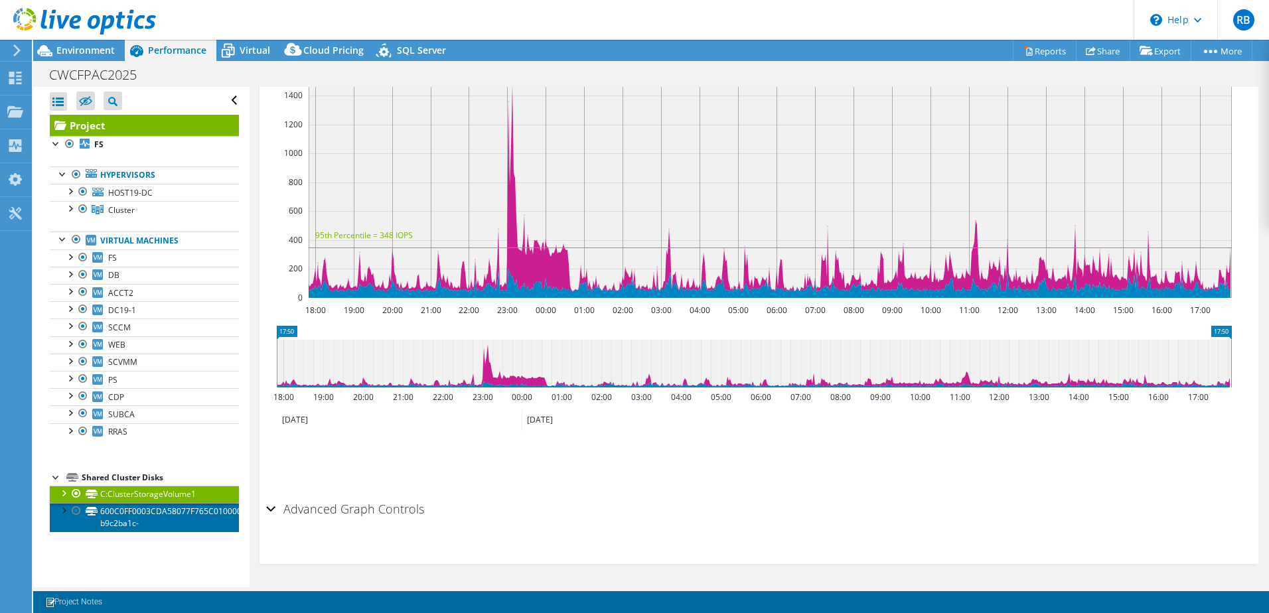
click at [117, 516] on link "600C0FF0003CDA58077F765C01000000-b9c2ba1c-" at bounding box center [144, 517] width 189 height 29
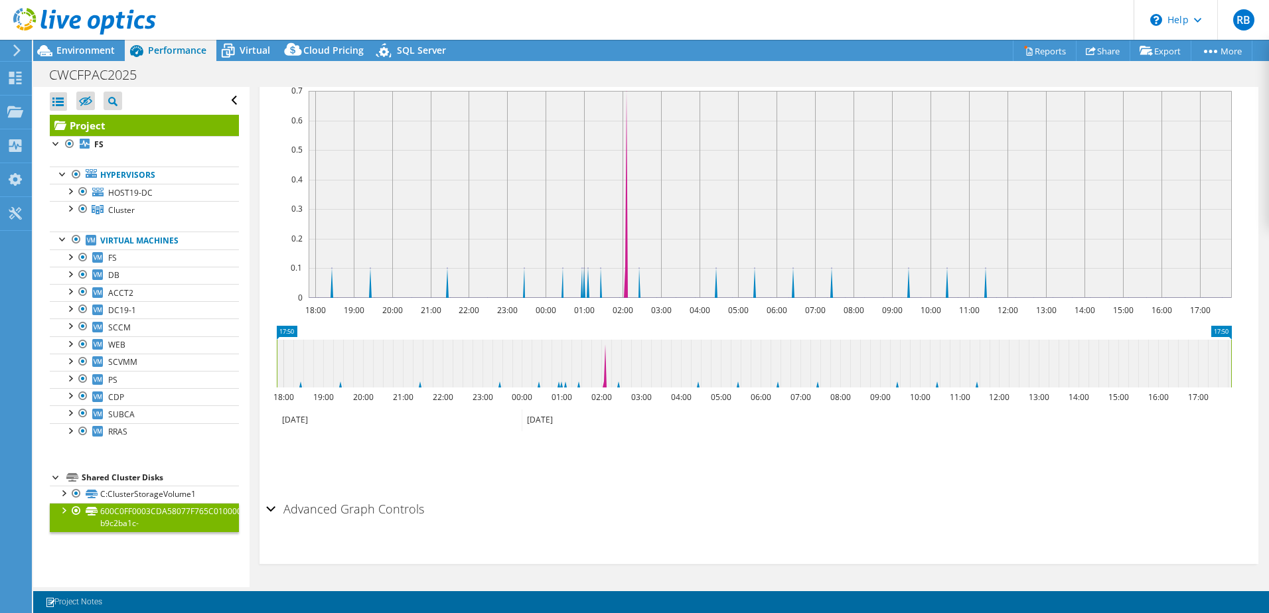
click at [274, 507] on div "Advanced Graph Controls" at bounding box center [758, 510] width 985 height 29
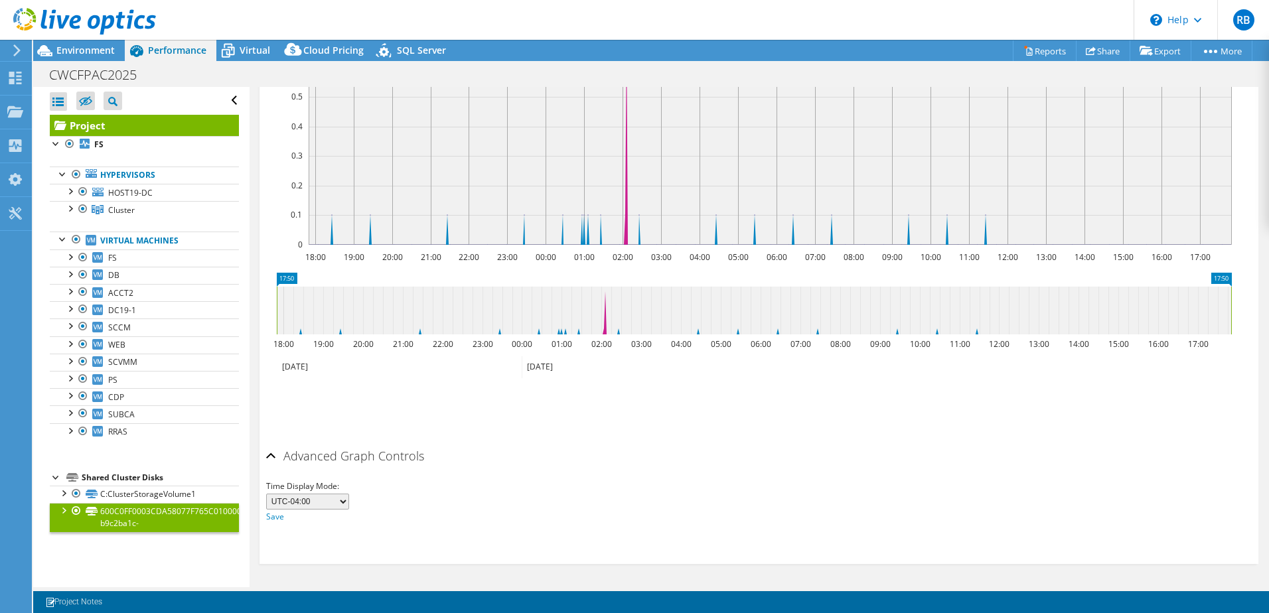
click at [271, 457] on div "Advanced Graph Controls" at bounding box center [758, 457] width 985 height 29
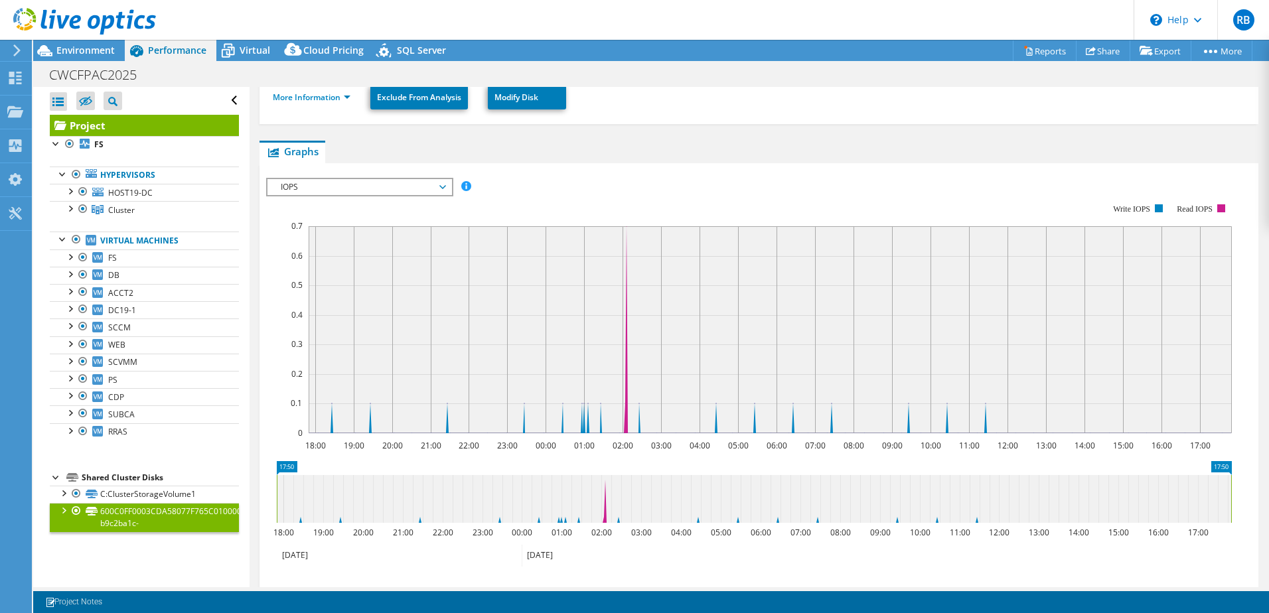
scroll to position [187, 0]
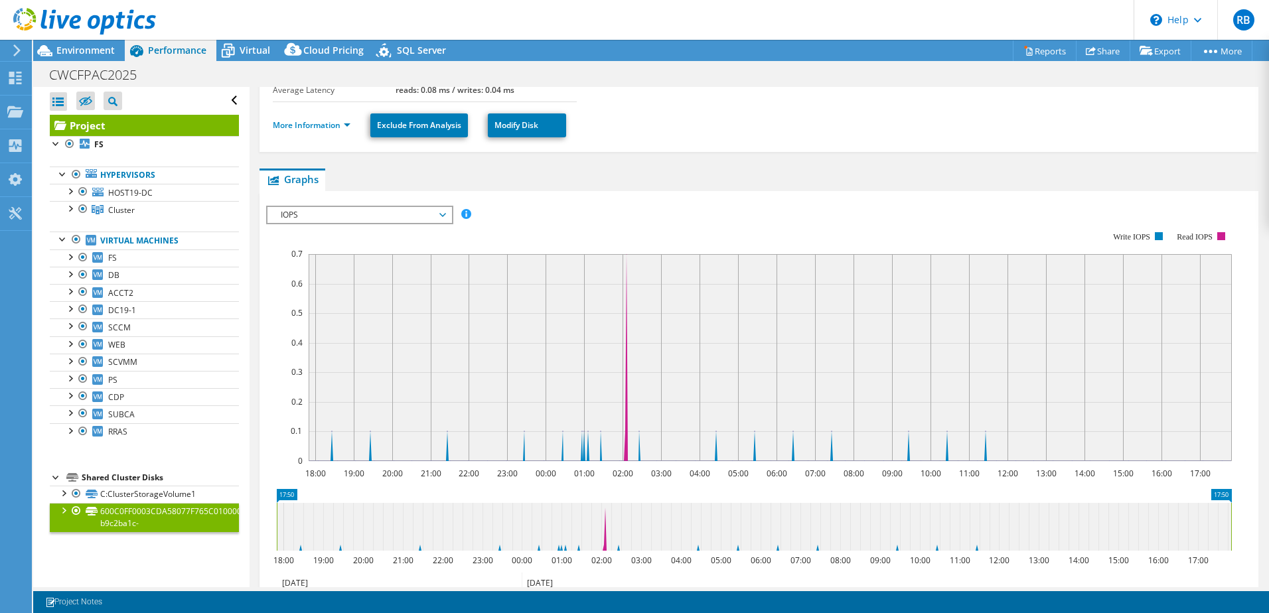
click at [441, 215] on span "IOPS" at bounding box center [359, 215] width 171 height 16
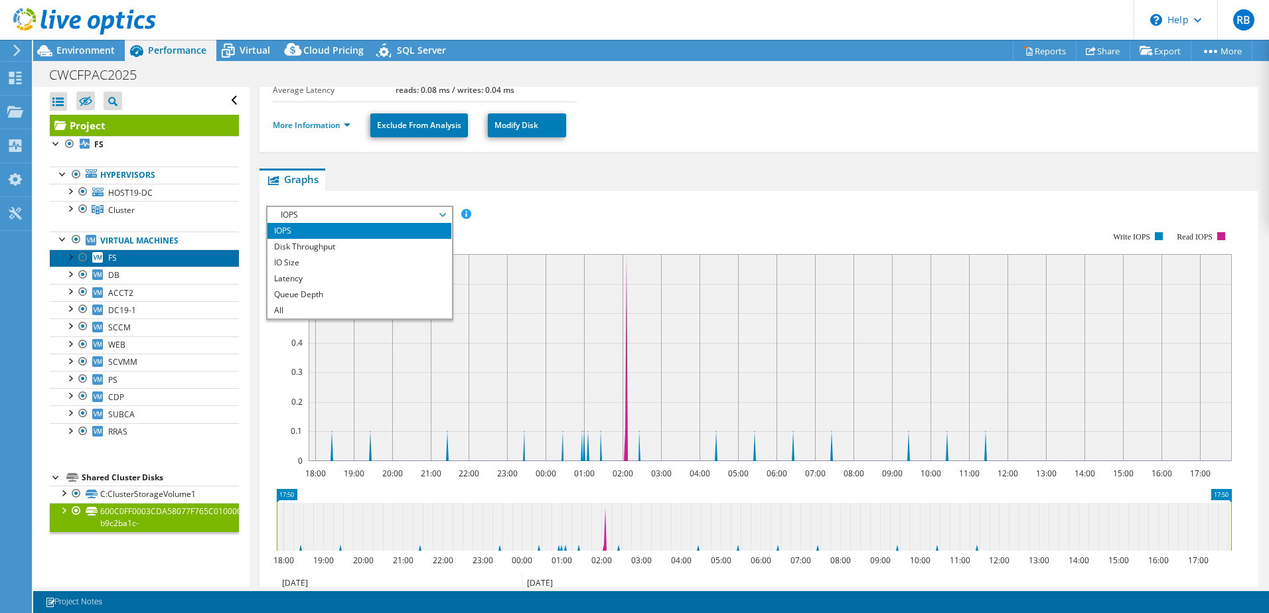
click at [112, 261] on span "FS" at bounding box center [112, 257] width 9 height 11
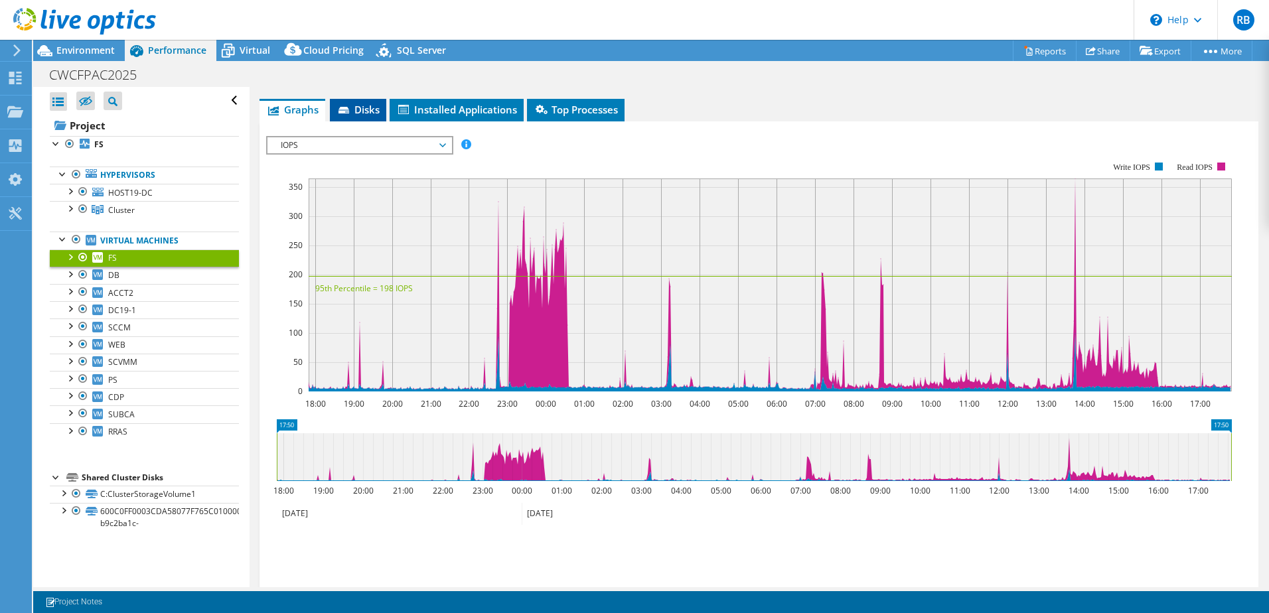
click at [364, 108] on span "Disks" at bounding box center [357, 109] width 43 height 13
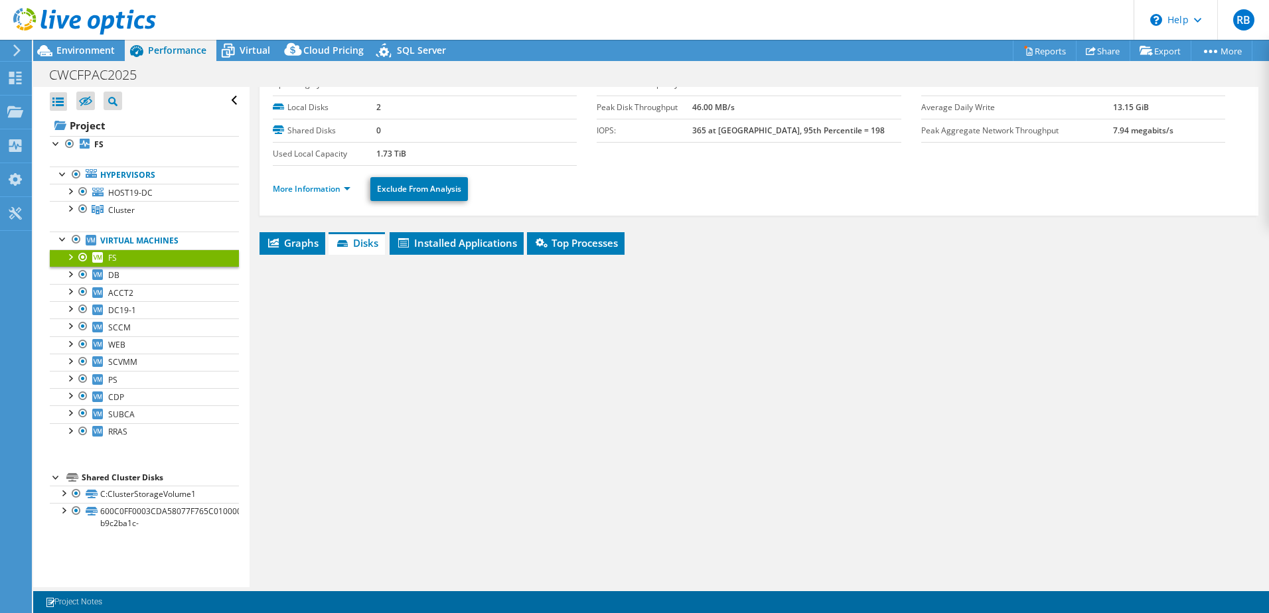
scroll to position [54, 0]
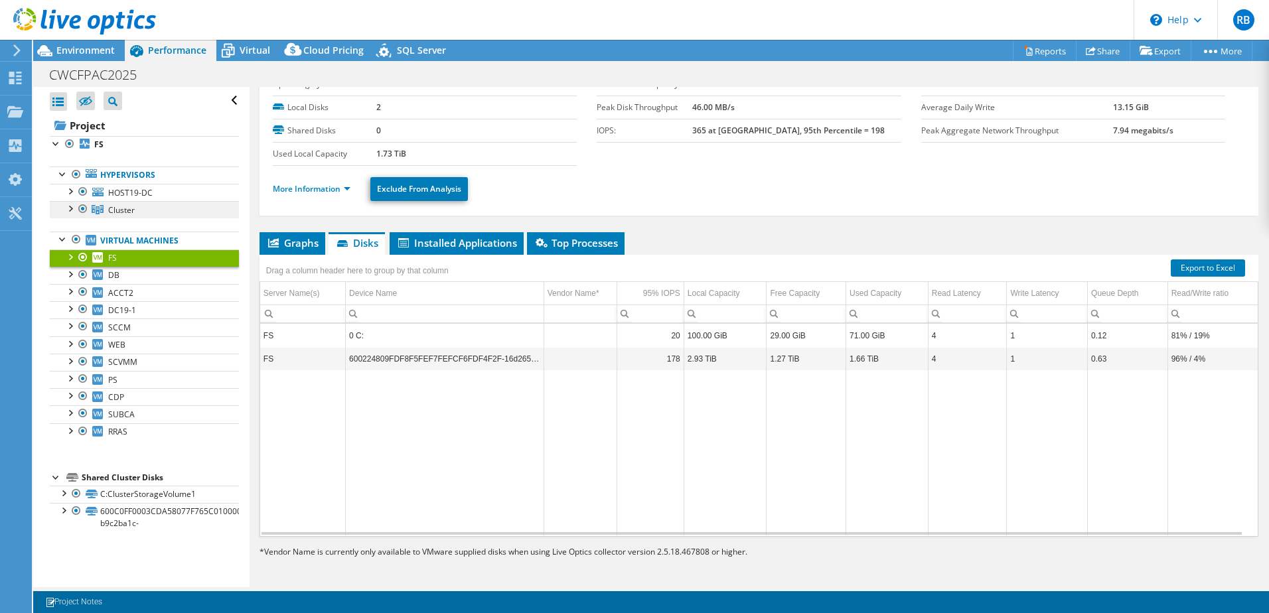
click at [135, 212] on link "Cluster" at bounding box center [144, 209] width 189 height 17
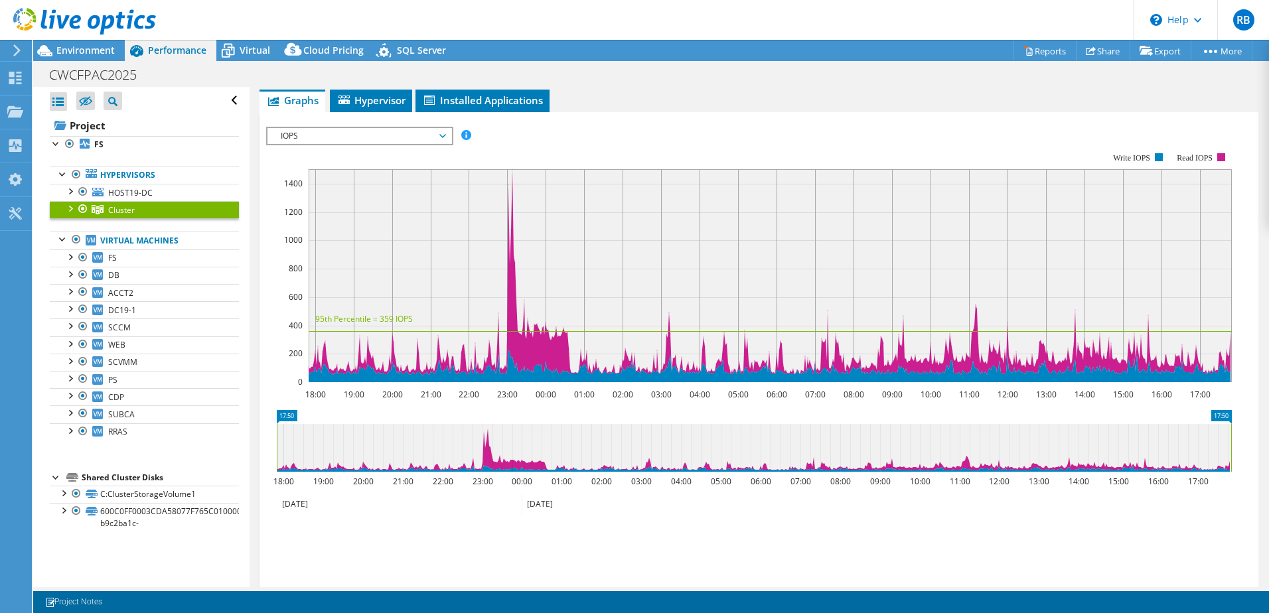
click at [301, 140] on span "IOPS" at bounding box center [359, 136] width 171 height 16
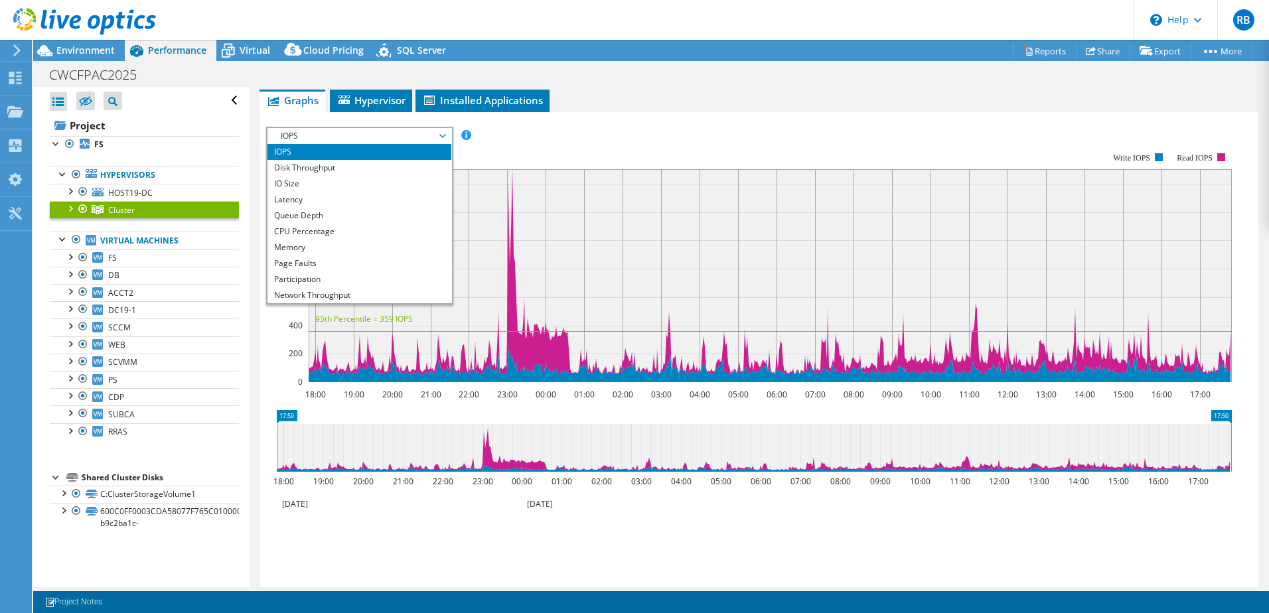
click at [303, 138] on span "IOPS" at bounding box center [359, 136] width 171 height 16
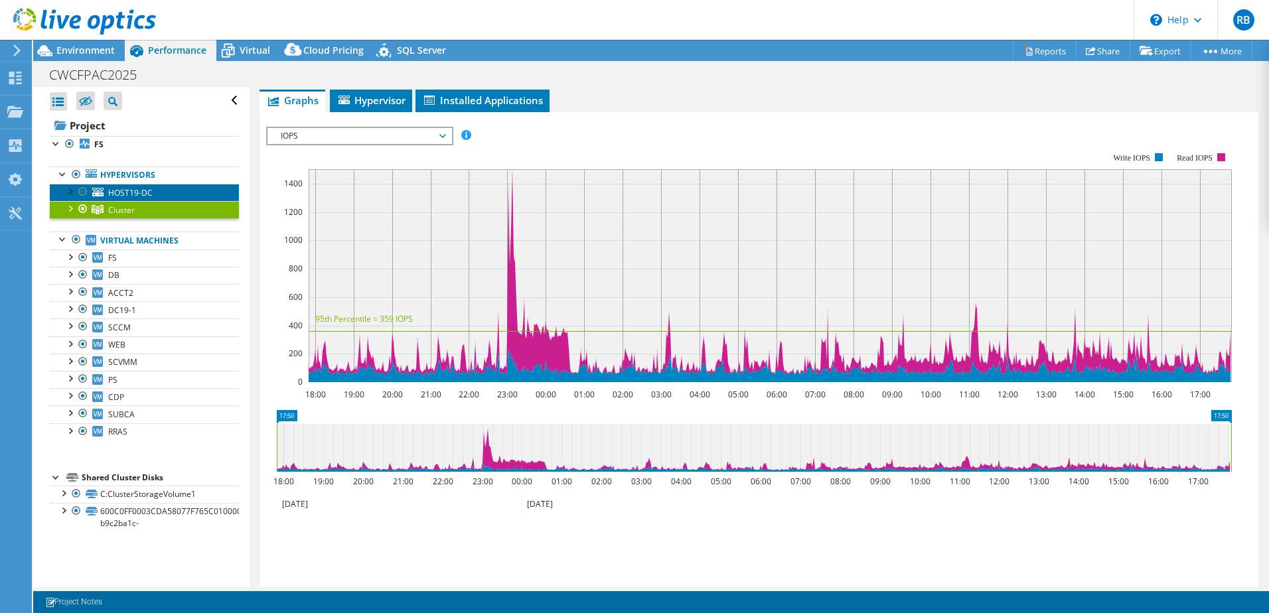
click at [121, 190] on span "HOST19-DC" at bounding box center [130, 192] width 44 height 11
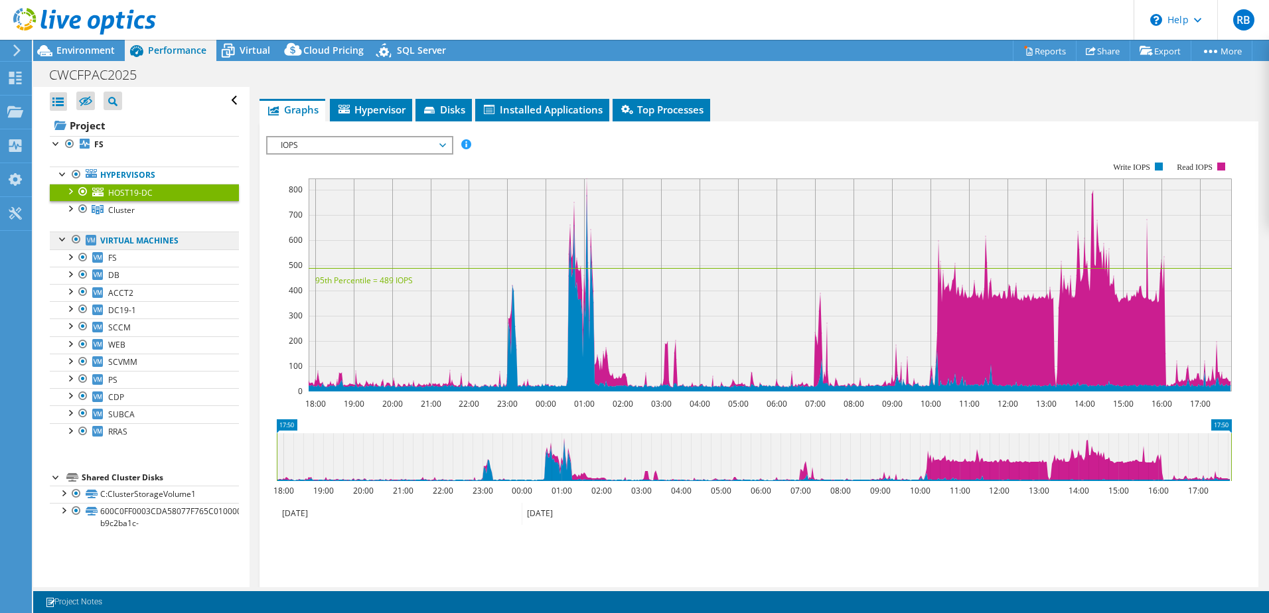
click at [125, 243] on link "Virtual Machines" at bounding box center [144, 240] width 189 height 17
click at [96, 143] on b "FS" at bounding box center [98, 144] width 9 height 11
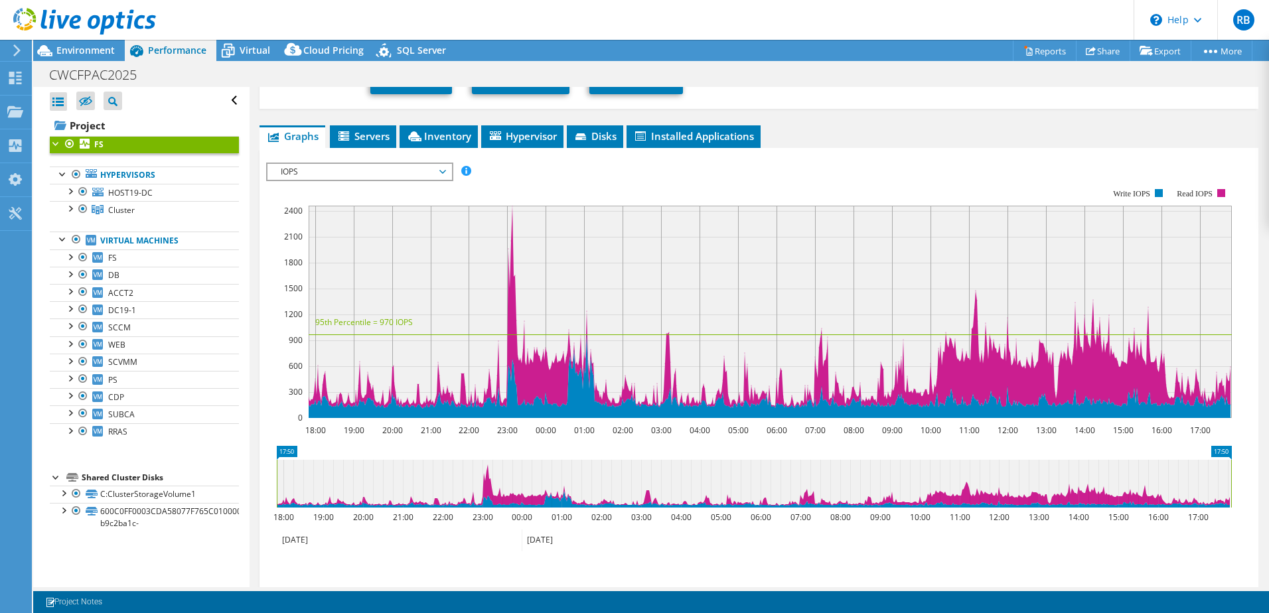
click at [54, 145] on div at bounding box center [56, 142] width 13 height 13
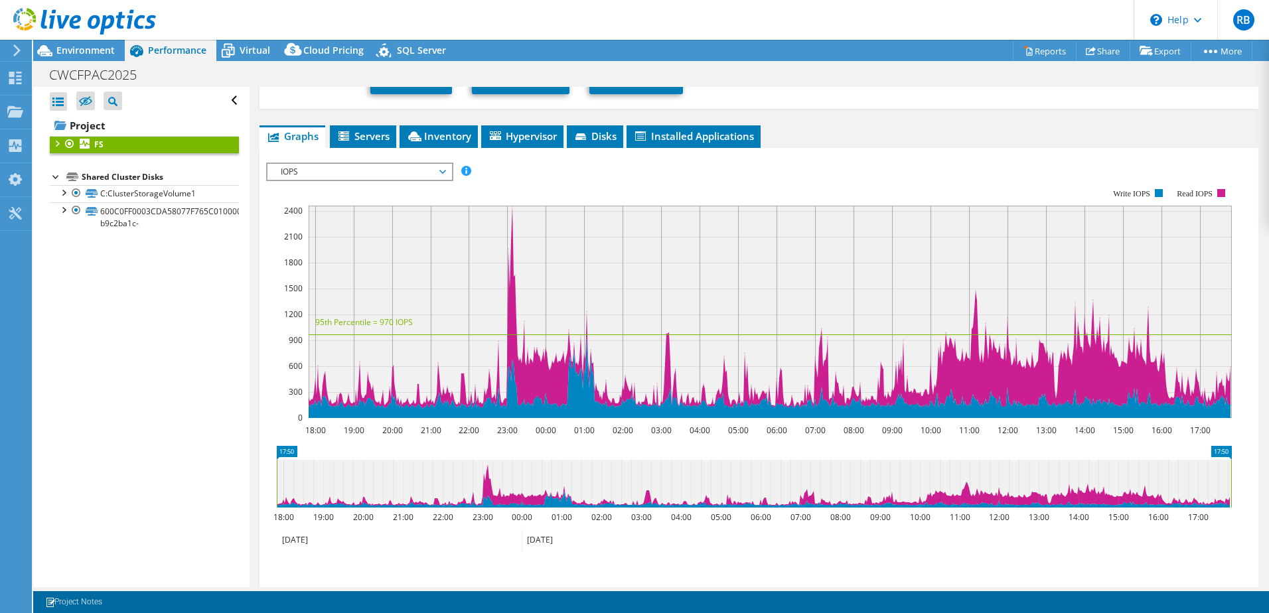
click at [54, 145] on div at bounding box center [56, 142] width 13 height 13
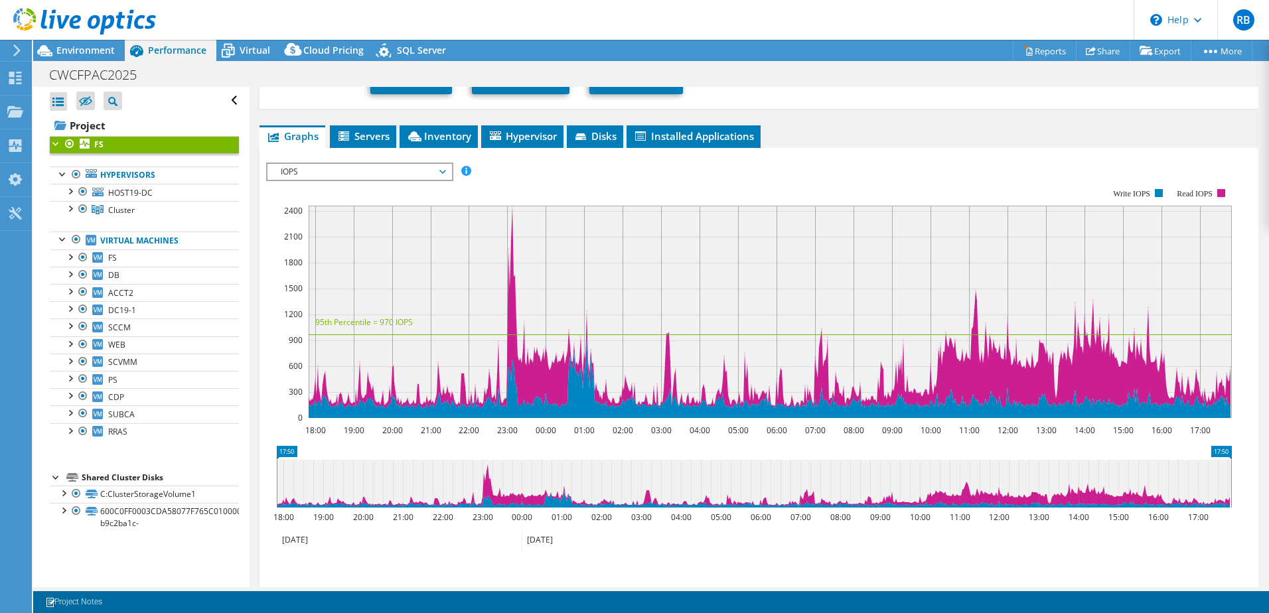
drag, startPoint x: 598, startPoint y: 134, endPoint x: 597, endPoint y: 125, distance: 8.7
click at [598, 134] on span "Disks" at bounding box center [594, 135] width 43 height 13
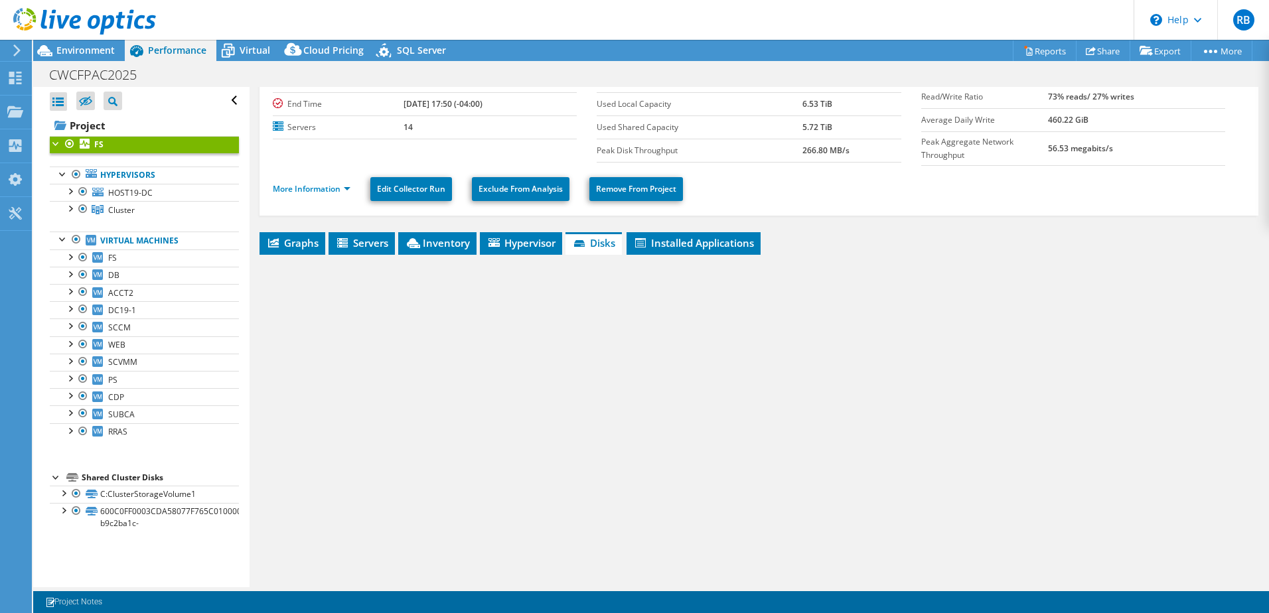
scroll to position [77, 0]
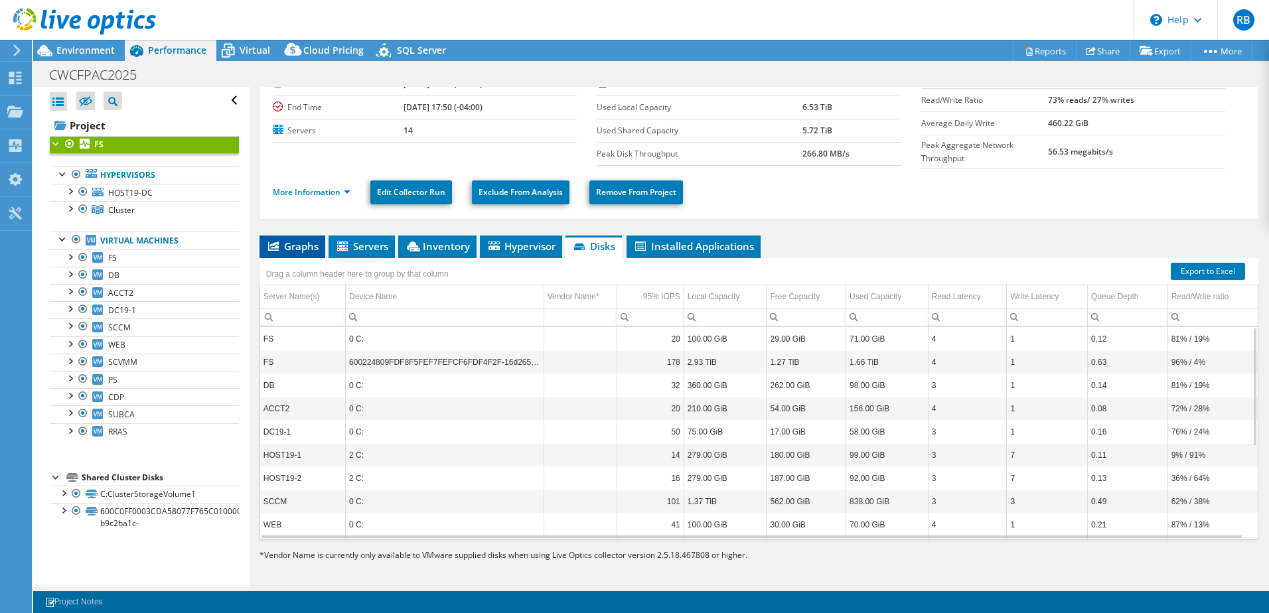
click at [293, 243] on span "Graphs" at bounding box center [292, 246] width 52 height 13
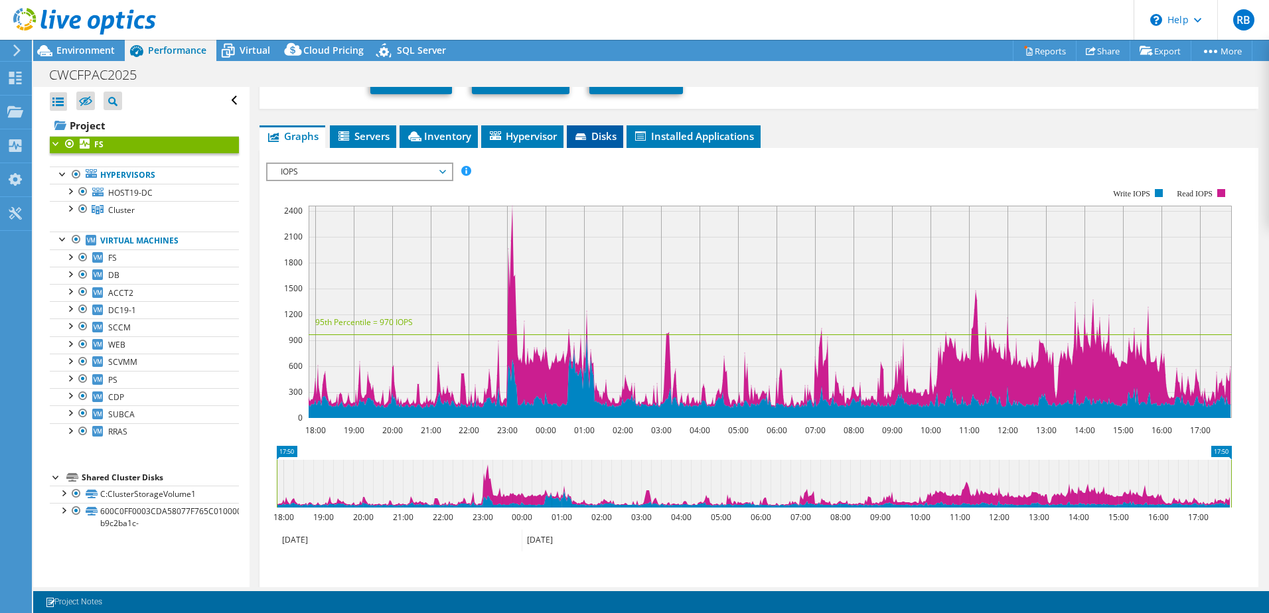
click at [600, 139] on li "Disks" at bounding box center [595, 136] width 56 height 23
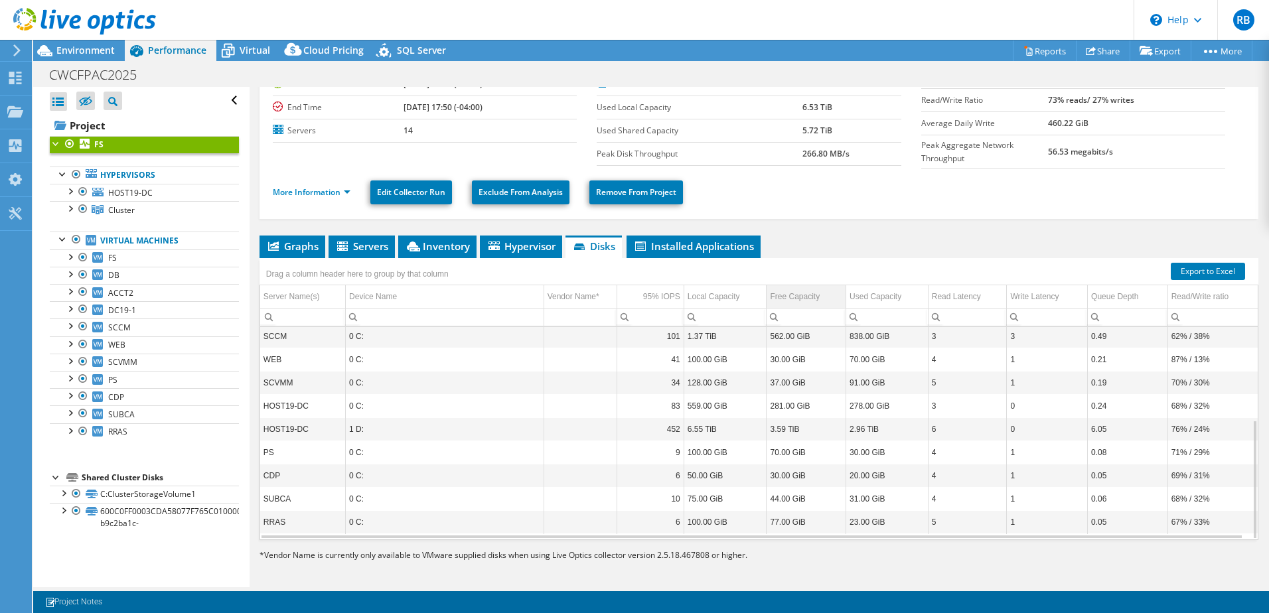
scroll to position [0, 0]
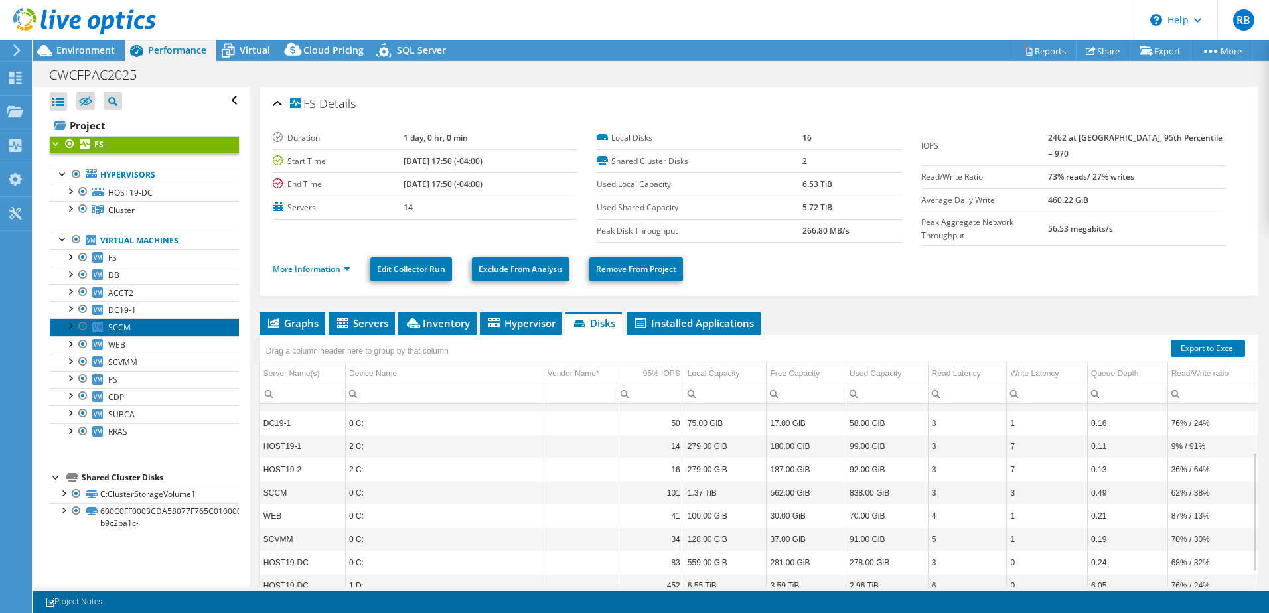
click at [141, 326] on link "SCCM" at bounding box center [144, 326] width 189 height 17
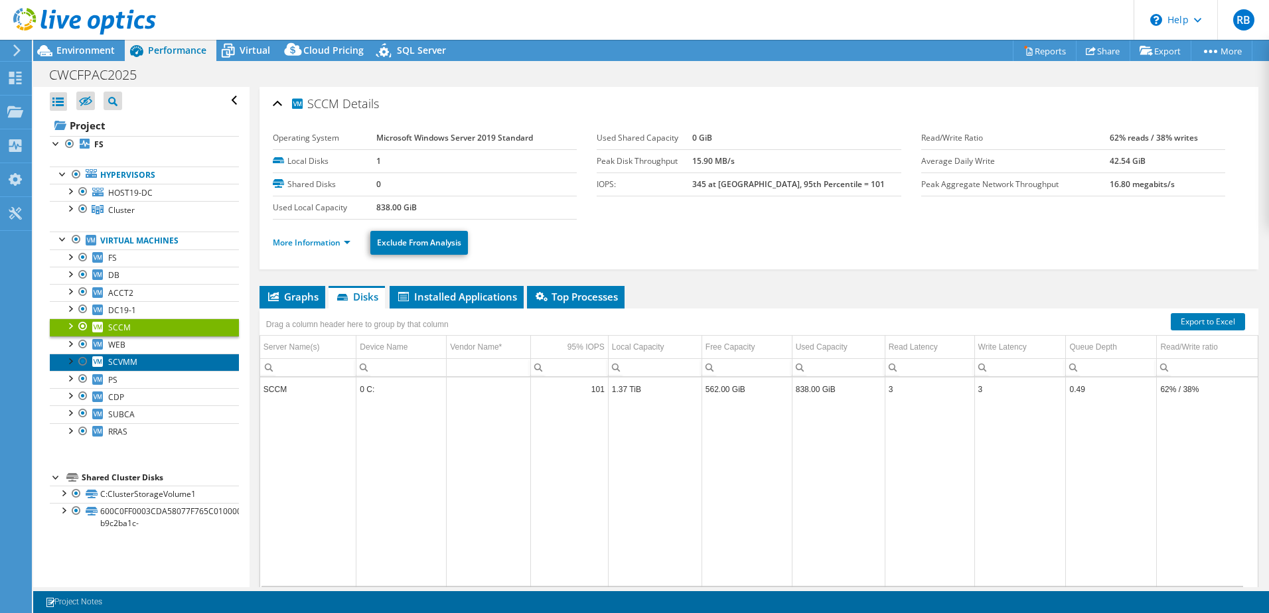
click at [139, 361] on link "SCVMM" at bounding box center [144, 362] width 189 height 17
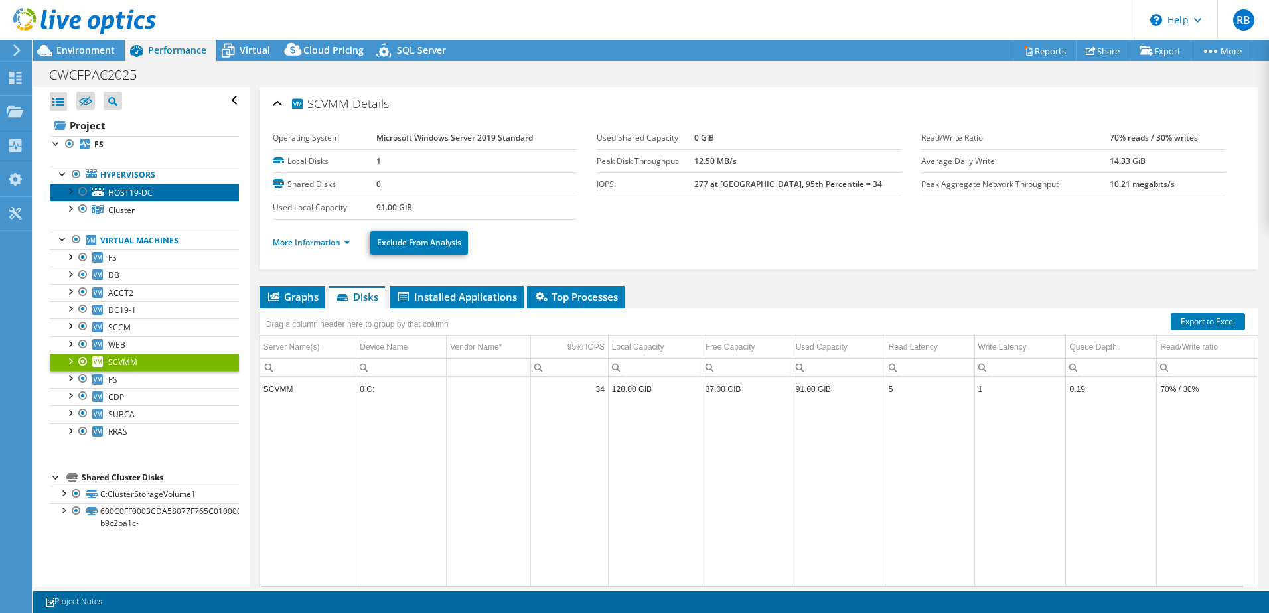
click at [123, 193] on span "HOST19-DC" at bounding box center [130, 192] width 44 height 11
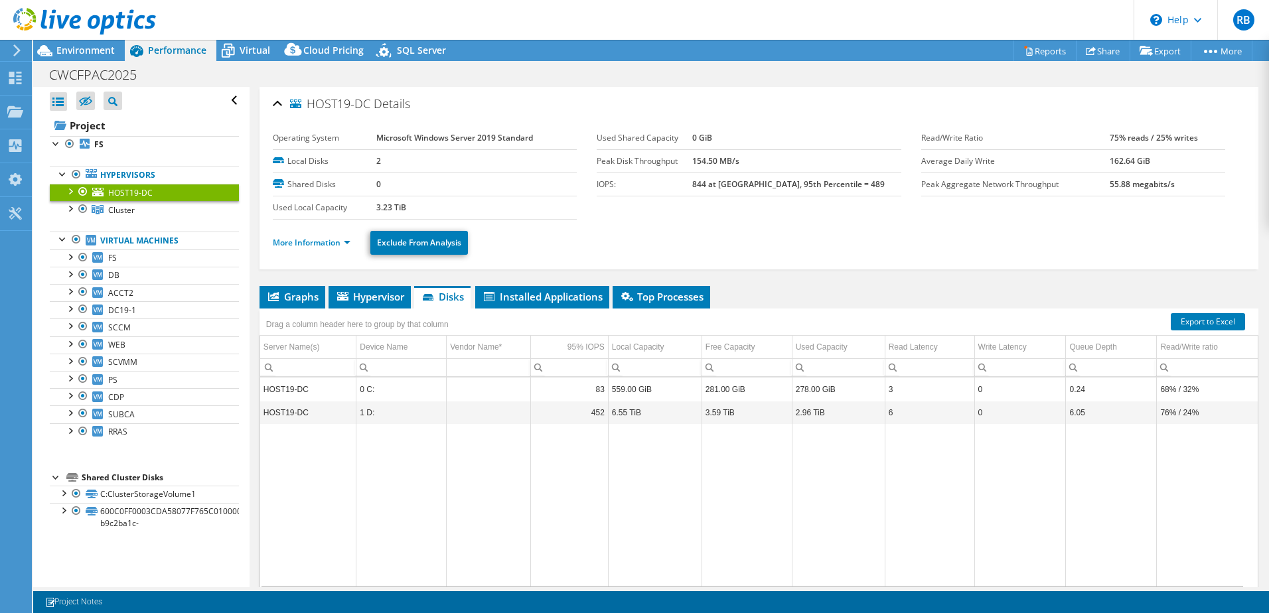
click at [70, 191] on div at bounding box center [69, 190] width 13 height 13
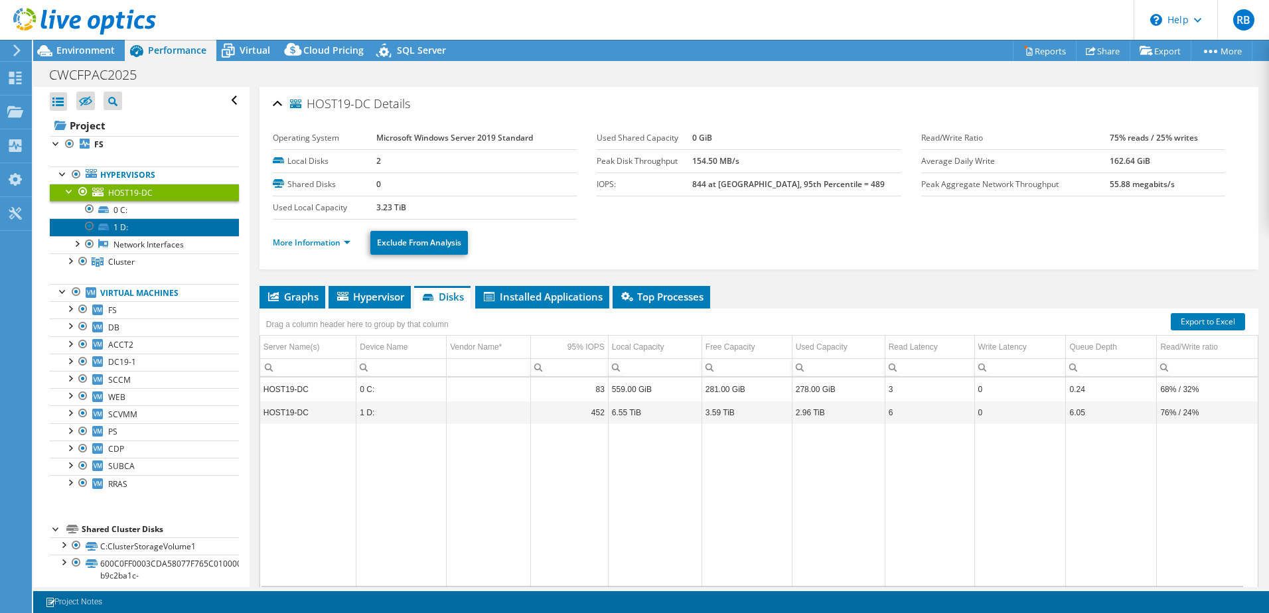
click at [127, 228] on link "1 D:" at bounding box center [144, 226] width 189 height 17
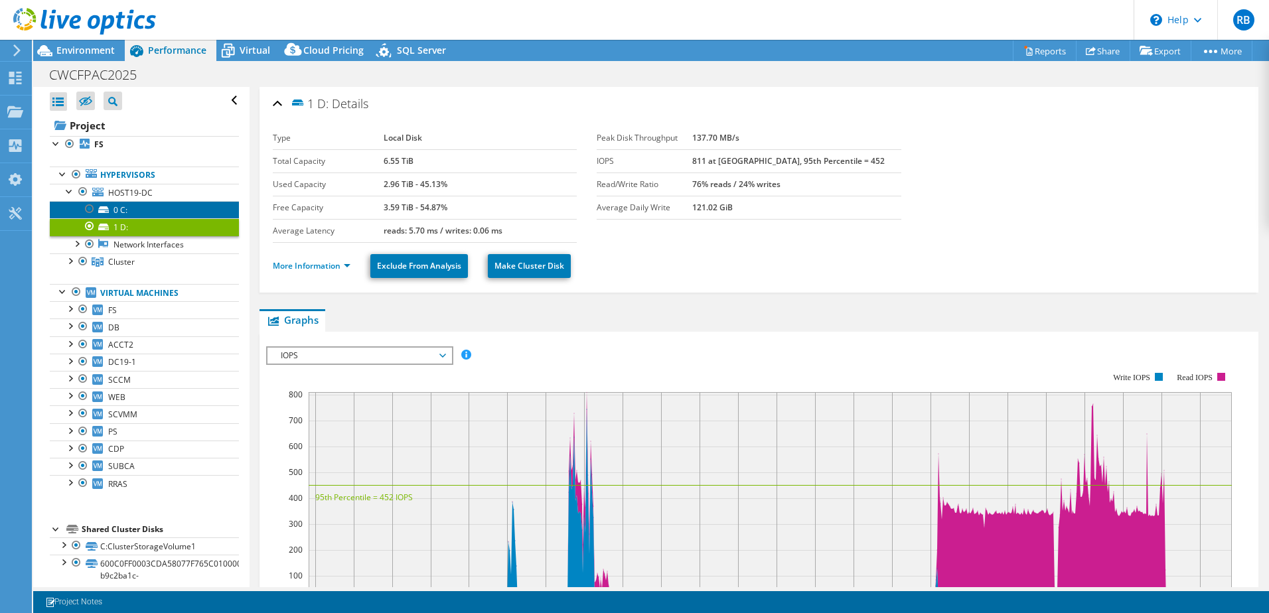
click at [127, 212] on link "0 C:" at bounding box center [144, 209] width 189 height 17
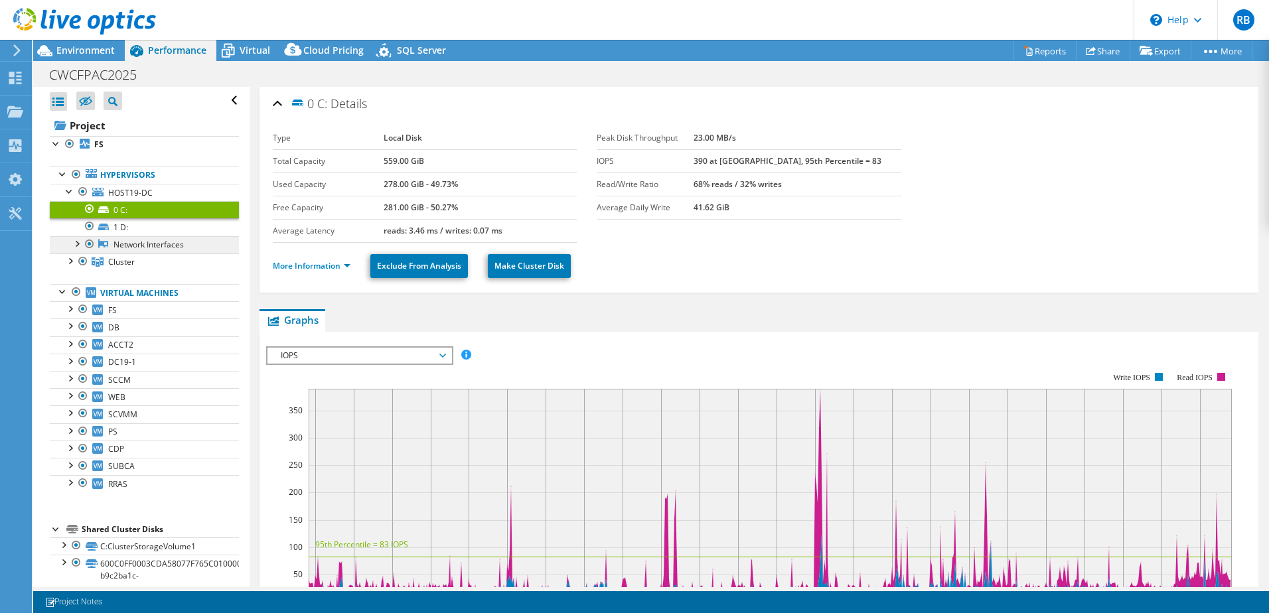
click at [143, 245] on link "Network Interfaces" at bounding box center [144, 244] width 189 height 17
click at [79, 244] on div at bounding box center [76, 242] width 13 height 13
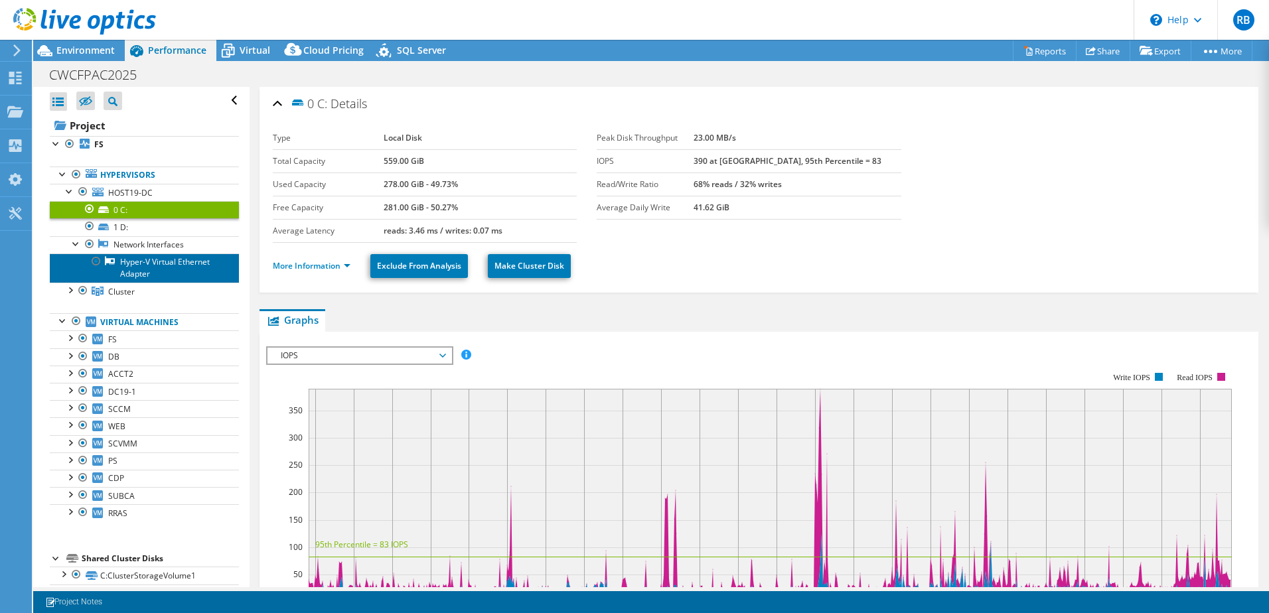
click at [176, 267] on link "Hyper-V Virtual Ethernet Adapter" at bounding box center [144, 267] width 189 height 29
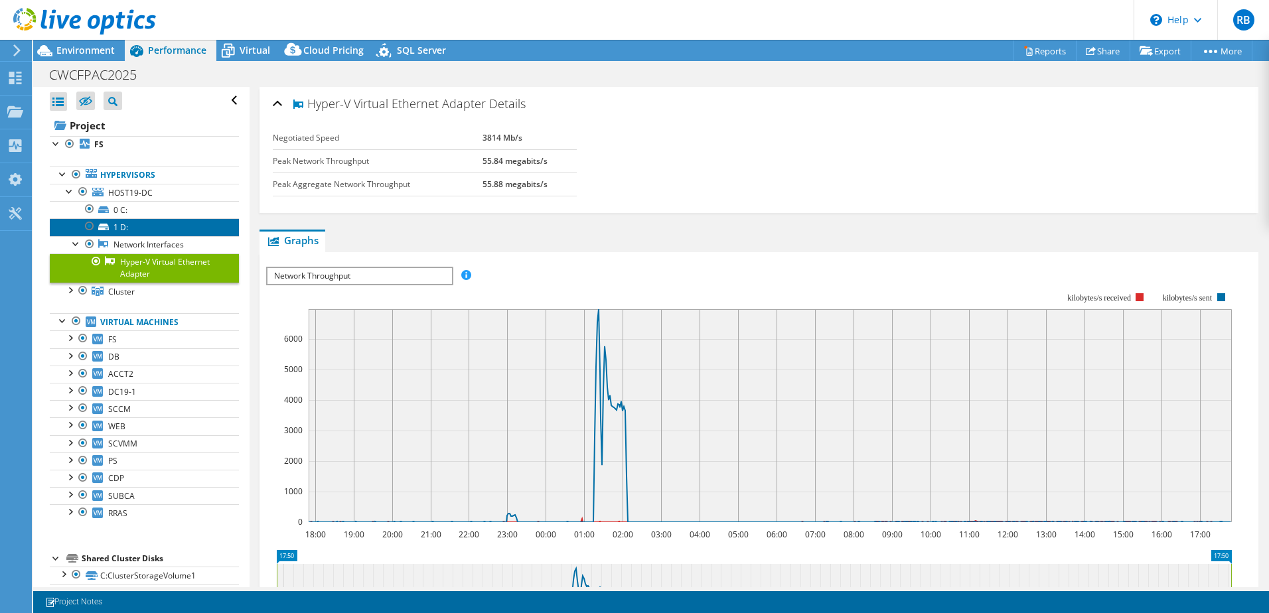
click at [124, 230] on link "1 D:" at bounding box center [144, 226] width 189 height 17
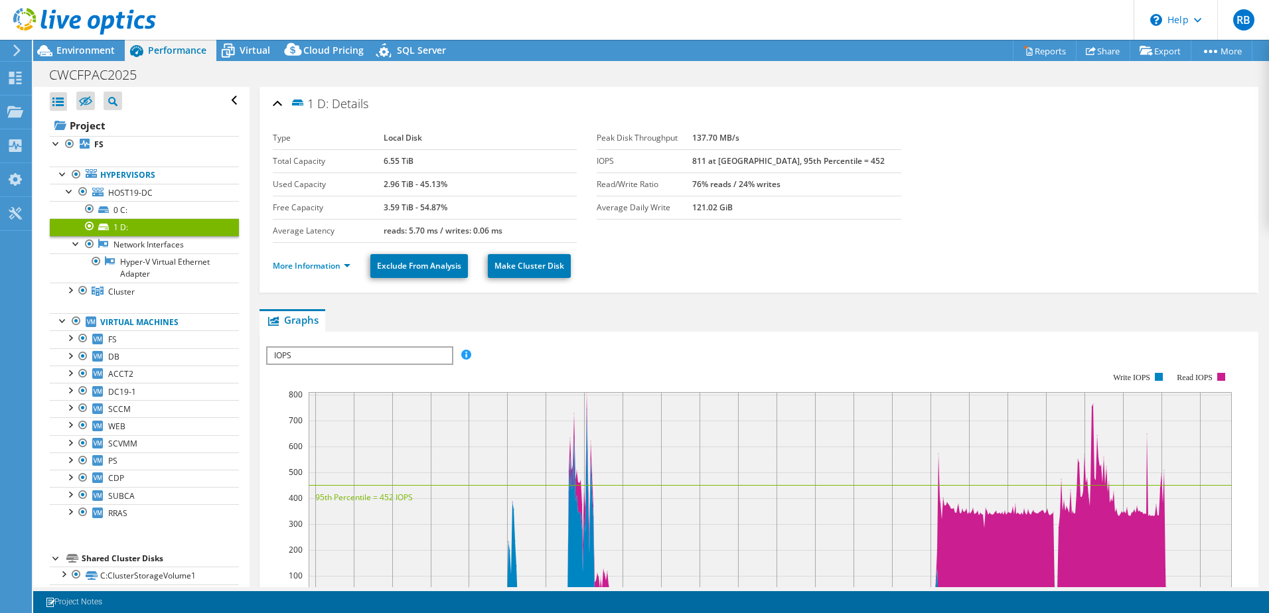
scroll to position [88, 0]
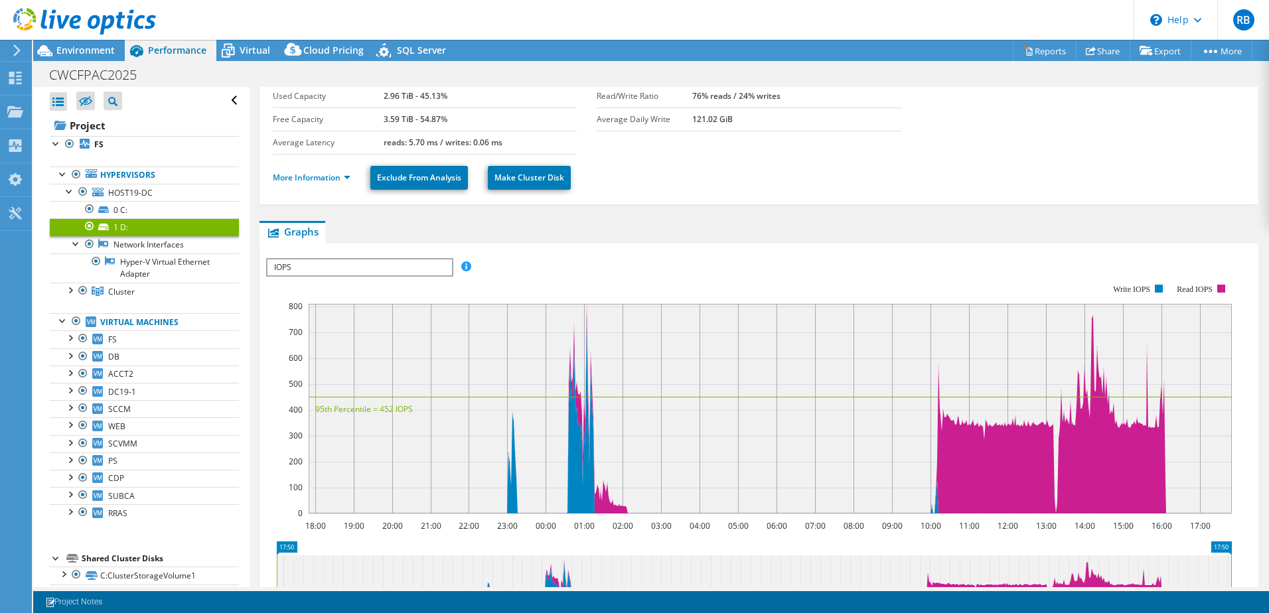
click at [440, 266] on span "IOPS" at bounding box center [359, 267] width 184 height 16
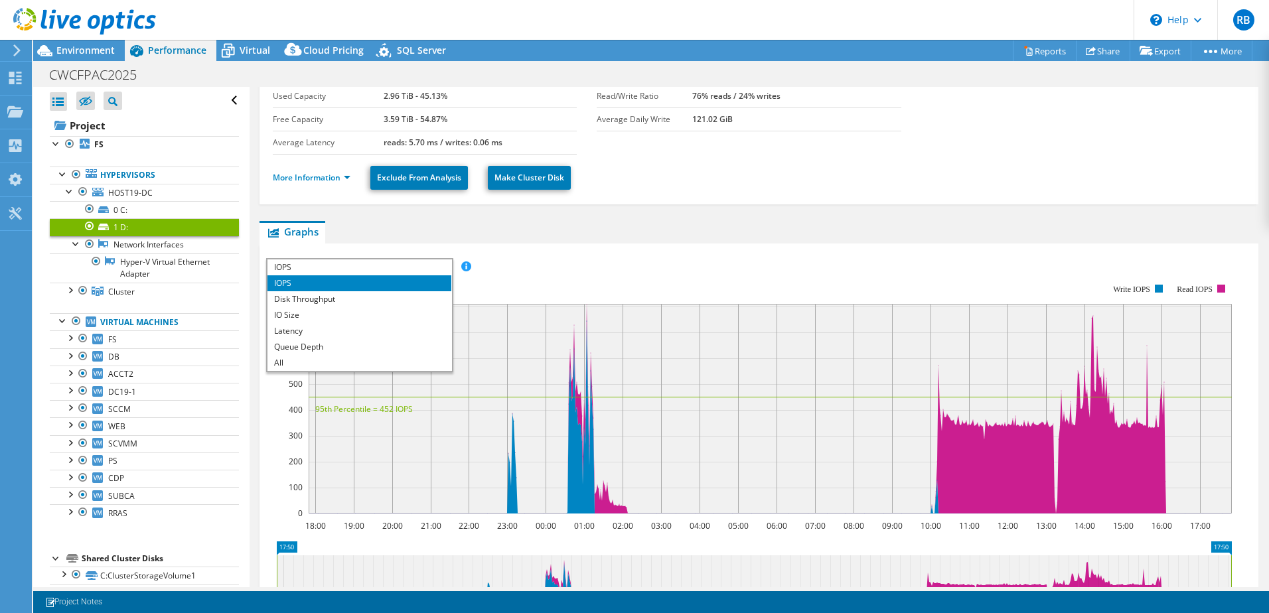
click at [514, 265] on div "IOPS Disk Throughput IO Size Latency Queue Depth CPU Percentage Memory Page Fau…" at bounding box center [758, 267] width 985 height 18
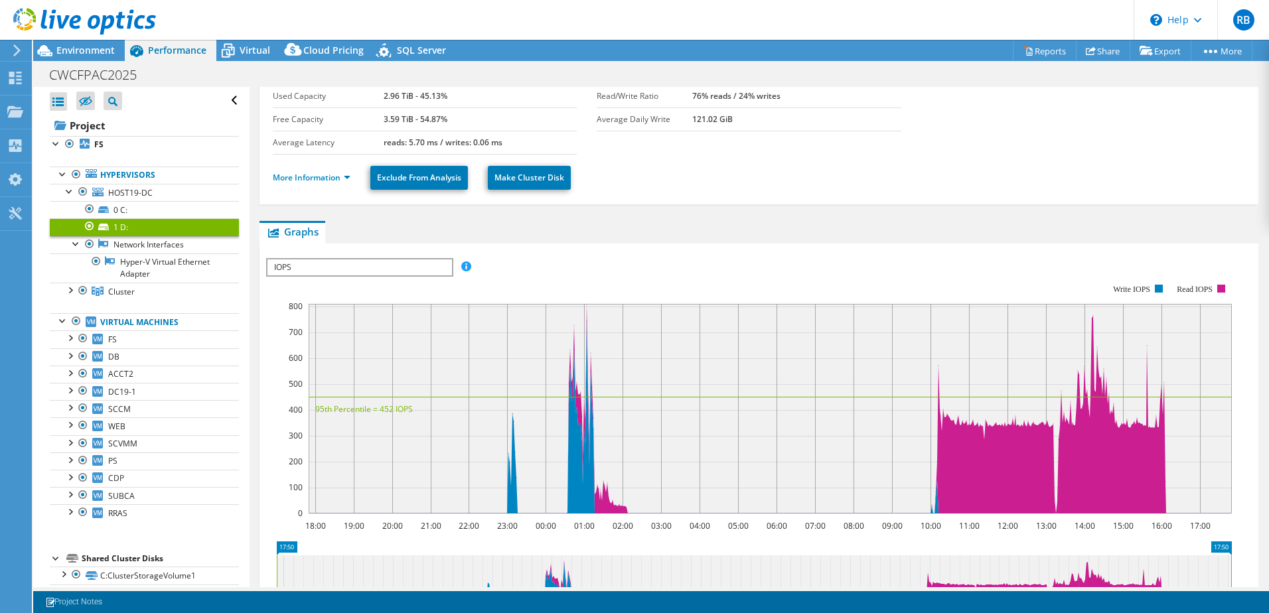
scroll to position [0, 0]
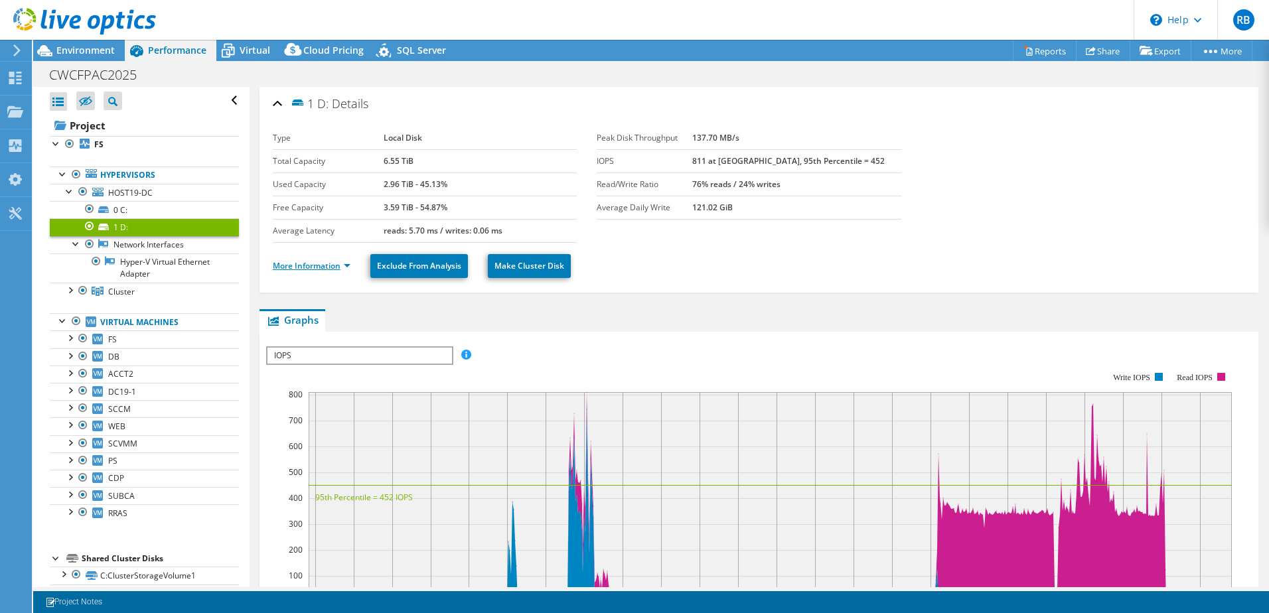
click at [344, 266] on link "More Information" at bounding box center [312, 265] width 78 height 11
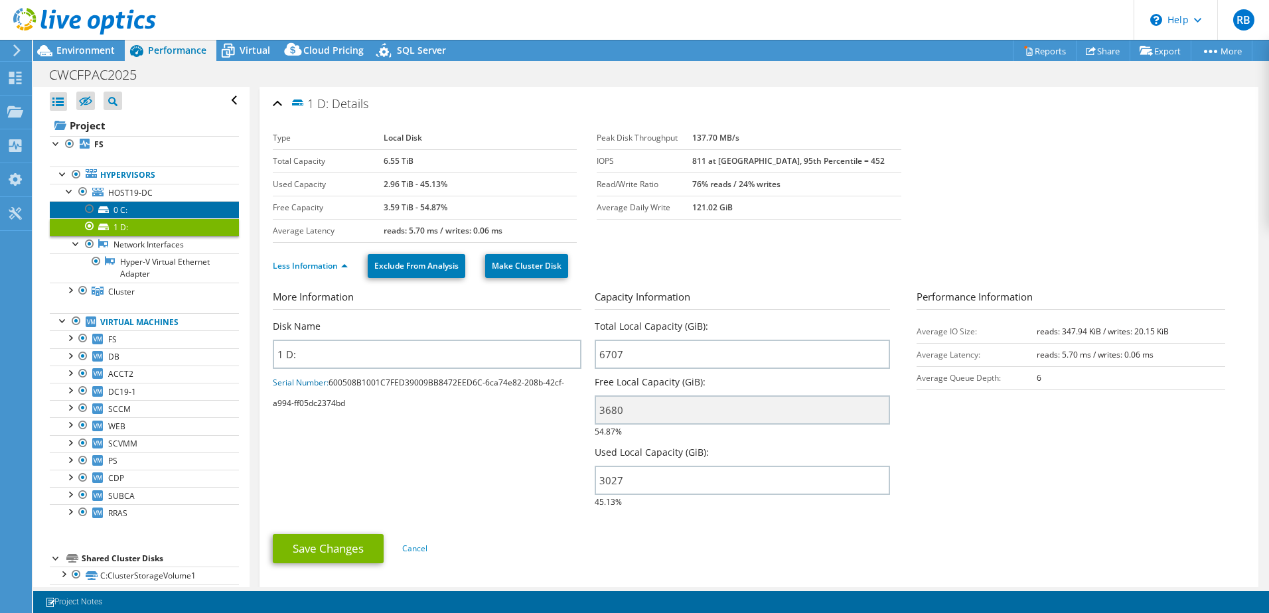
click at [148, 208] on link "0 C:" at bounding box center [144, 209] width 189 height 17
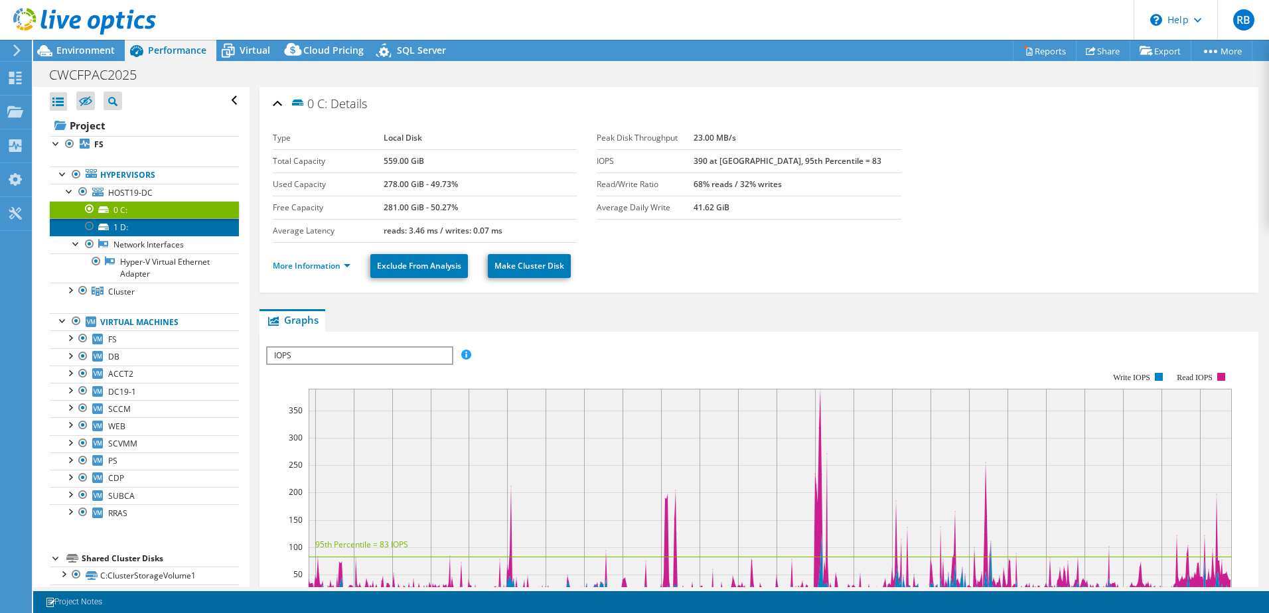
click at [146, 226] on link "1 D:" at bounding box center [144, 226] width 189 height 17
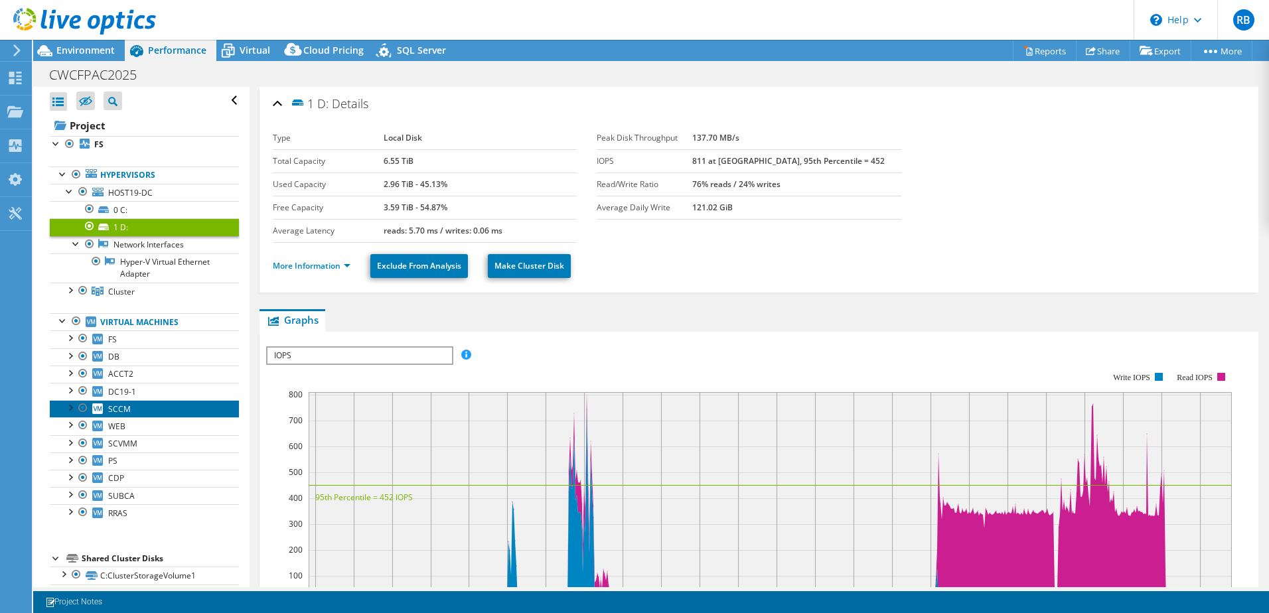
click at [123, 409] on span "SCCM" at bounding box center [119, 408] width 23 height 11
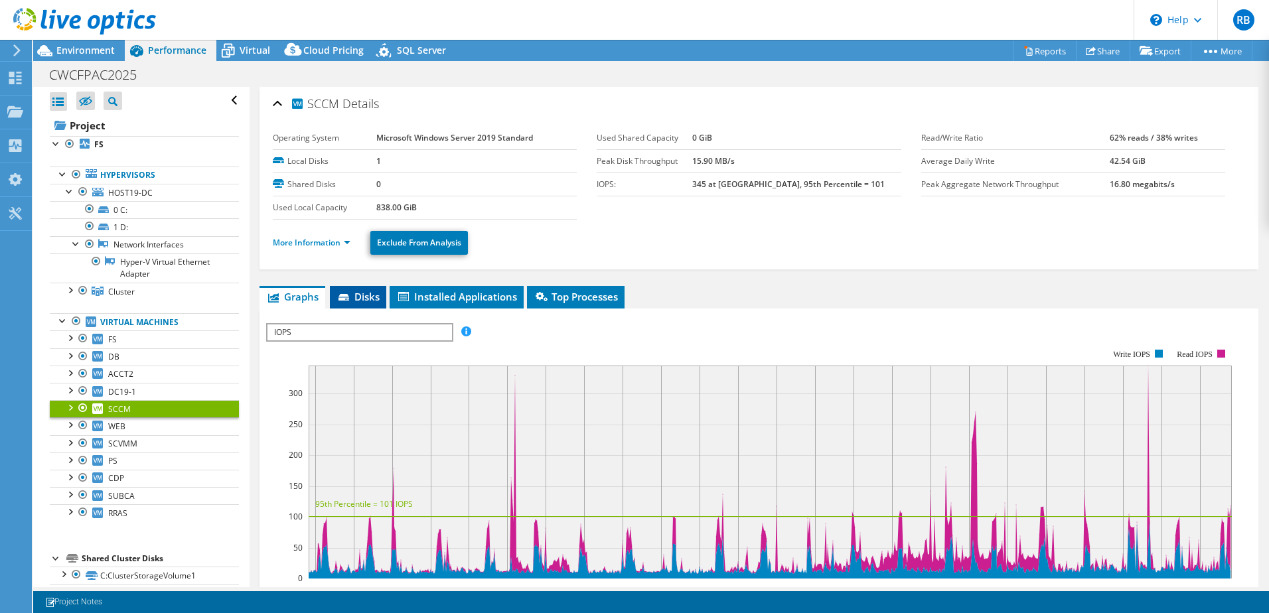
click at [370, 289] on li "Disks" at bounding box center [358, 297] width 56 height 23
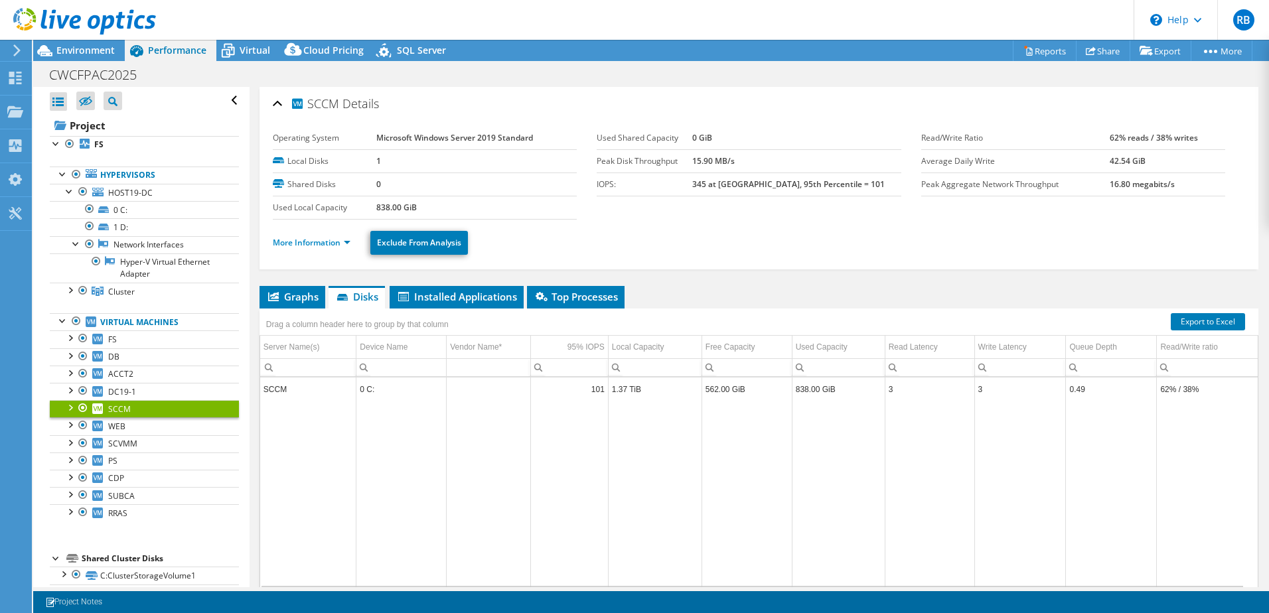
scroll to position [54, 0]
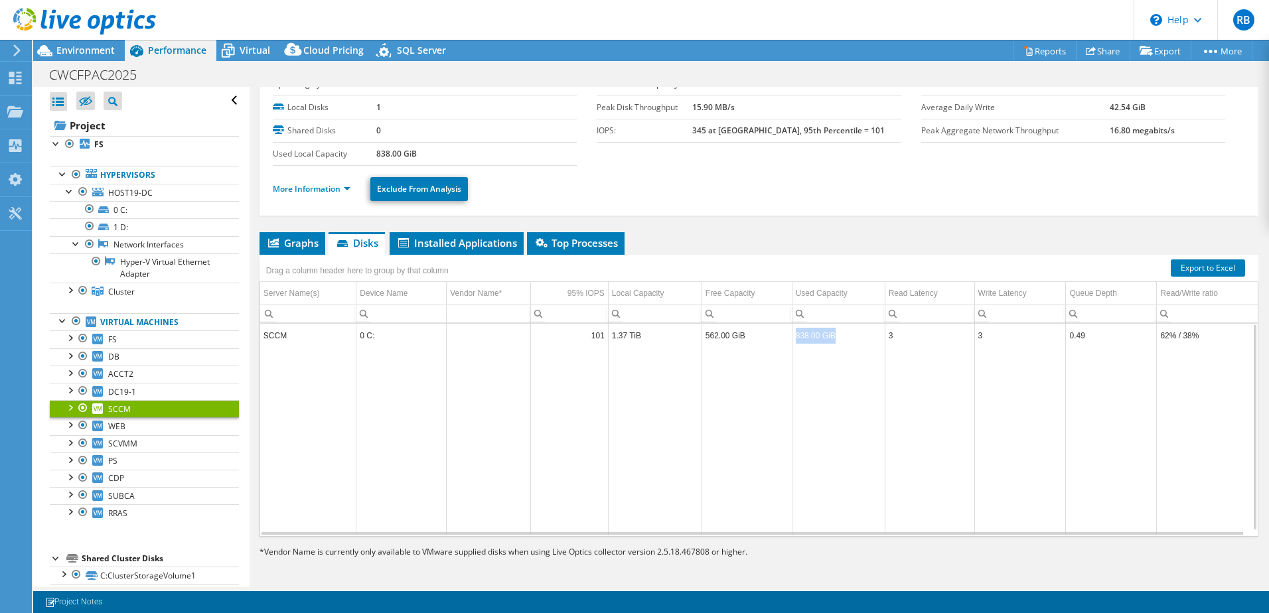
drag, startPoint x: 835, startPoint y: 341, endPoint x: 785, endPoint y: 342, distance: 49.8
click at [785, 342] on tr "SCCM 0 C: 101 1.37 TiB 562.00 GiB 838.00 GiB 3 3 0.49 62% / 38%" at bounding box center [758, 335] width 997 height 23
click at [146, 447] on link "SCVMM" at bounding box center [144, 443] width 189 height 17
